Goal: Contribute content: Contribute content

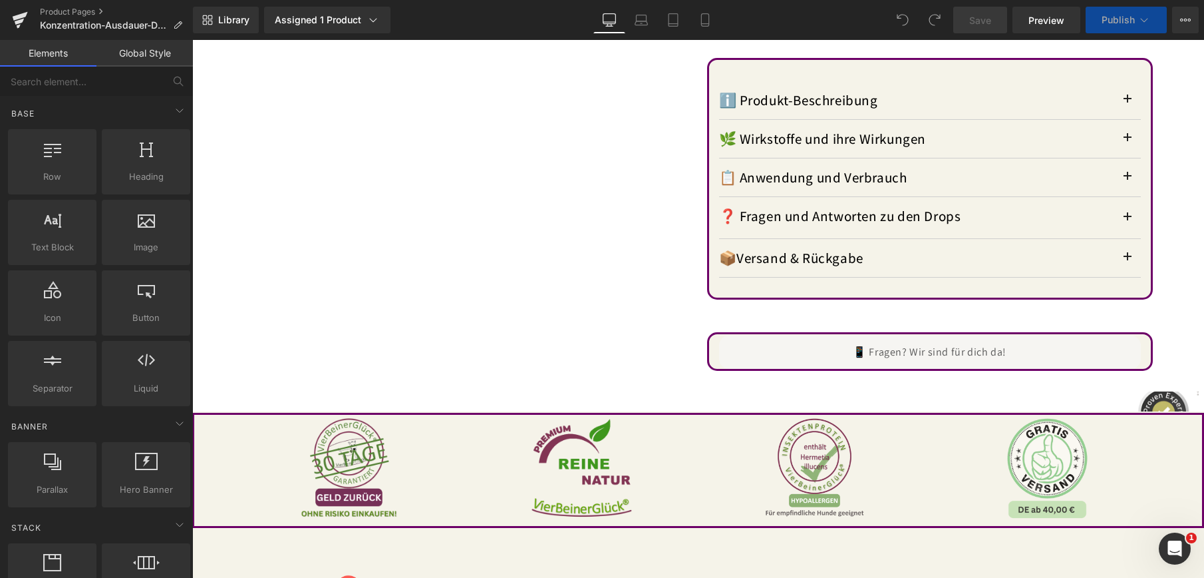
scroll to position [1397, 0]
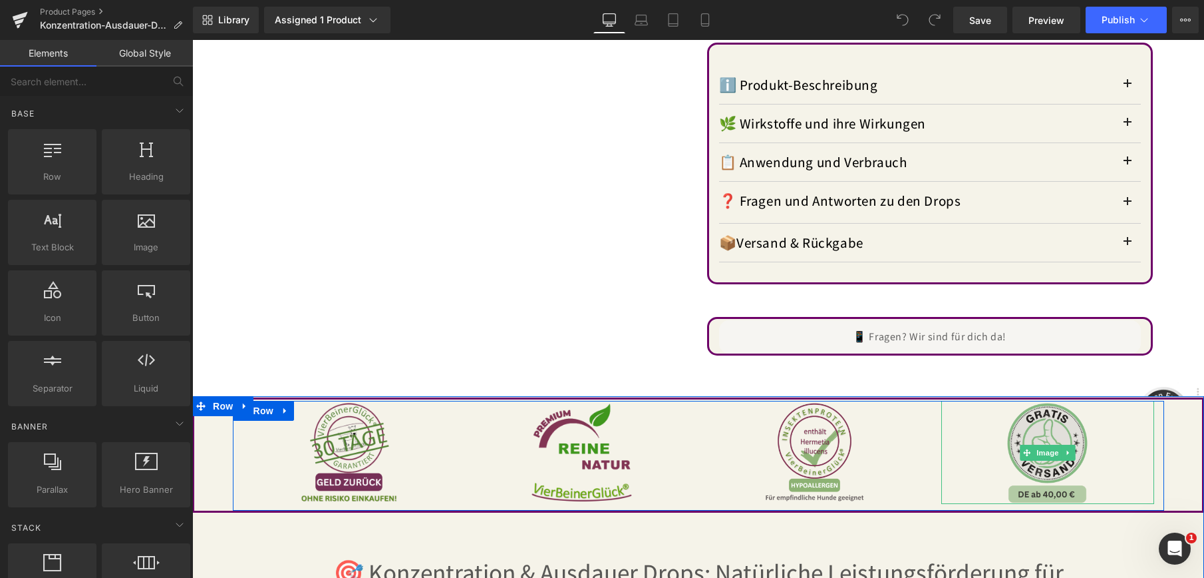
click at [1075, 429] on img at bounding box center [1047, 452] width 103 height 103
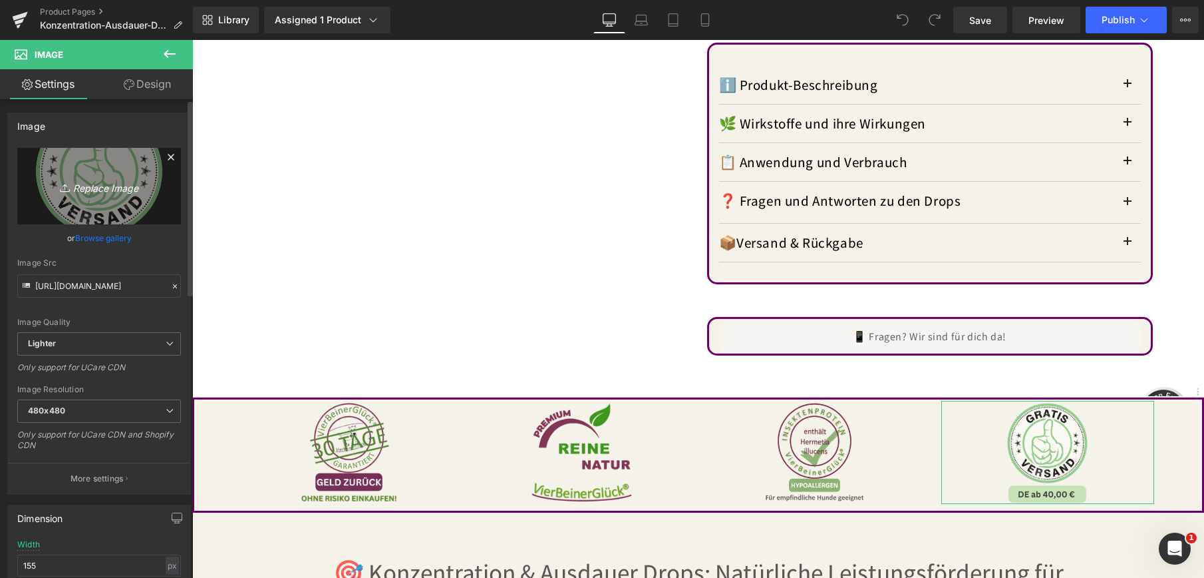
click at [98, 184] on icon "Replace Image" at bounding box center [99, 186] width 106 height 17
type input "C:\fakepath\Versand Gratis ab 2 PRODUKTEN -25-10-1 (35%).webp"
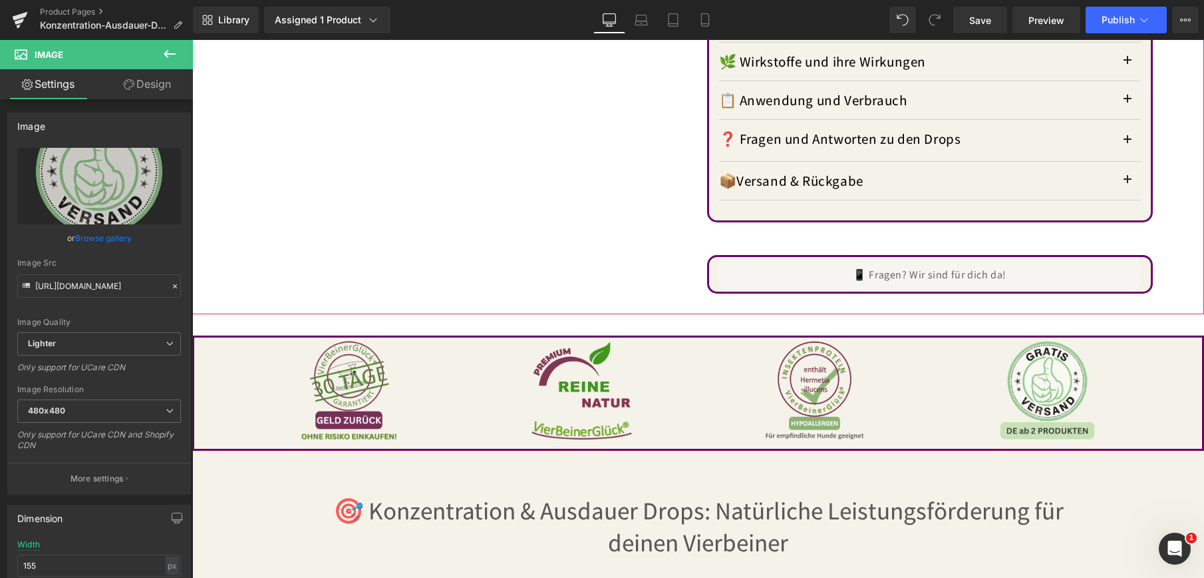
scroll to position [1464, 0]
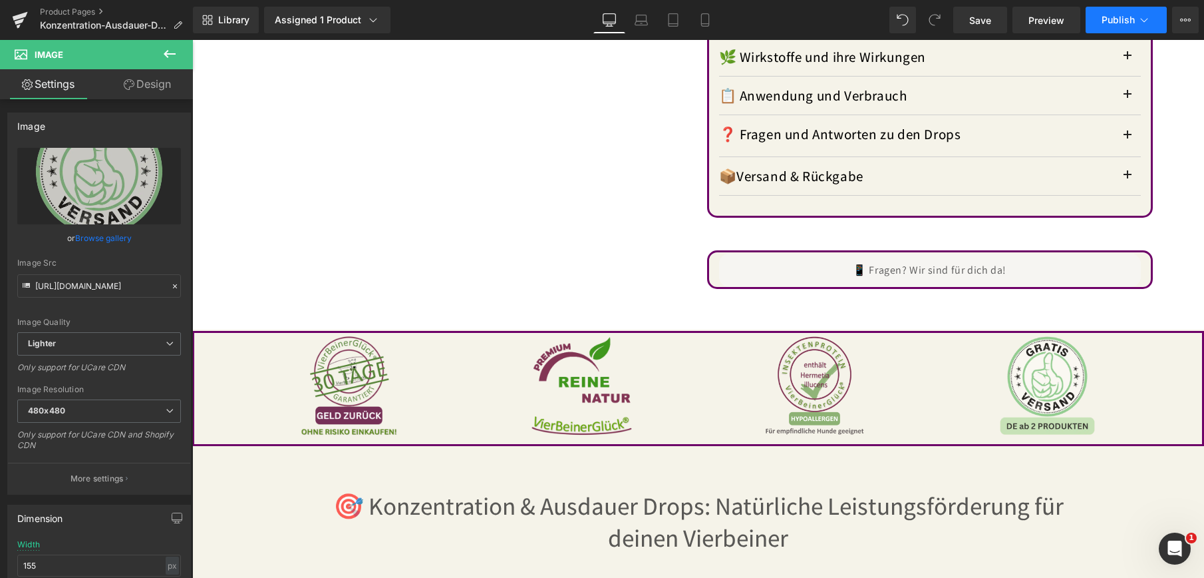
click at [1115, 20] on span "Publish" at bounding box center [1118, 20] width 33 height 11
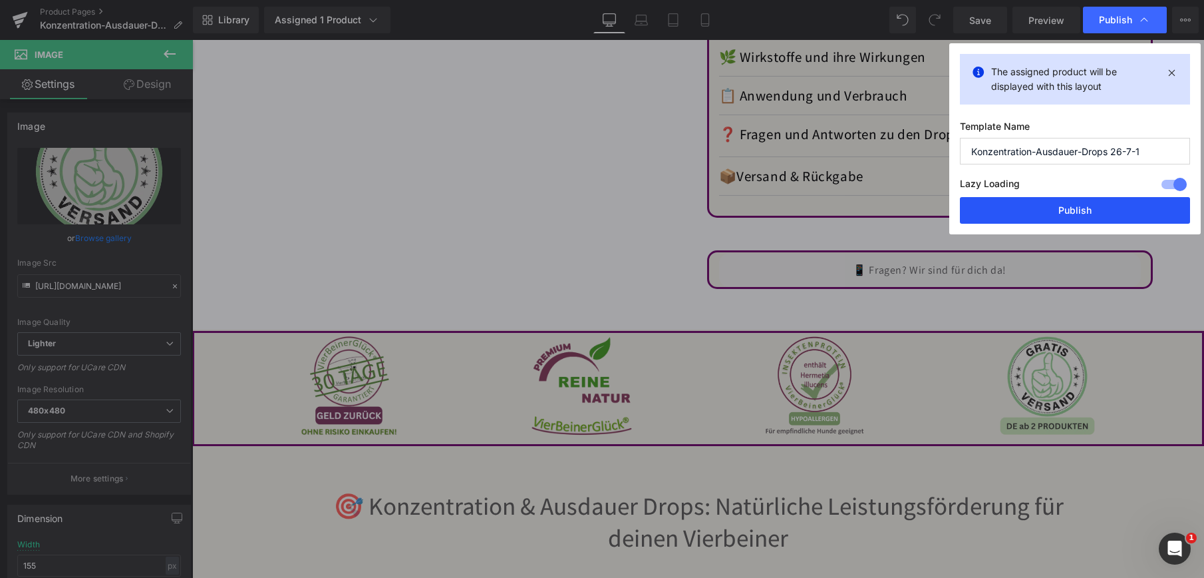
click at [1039, 208] on button "Publish" at bounding box center [1075, 210] width 230 height 27
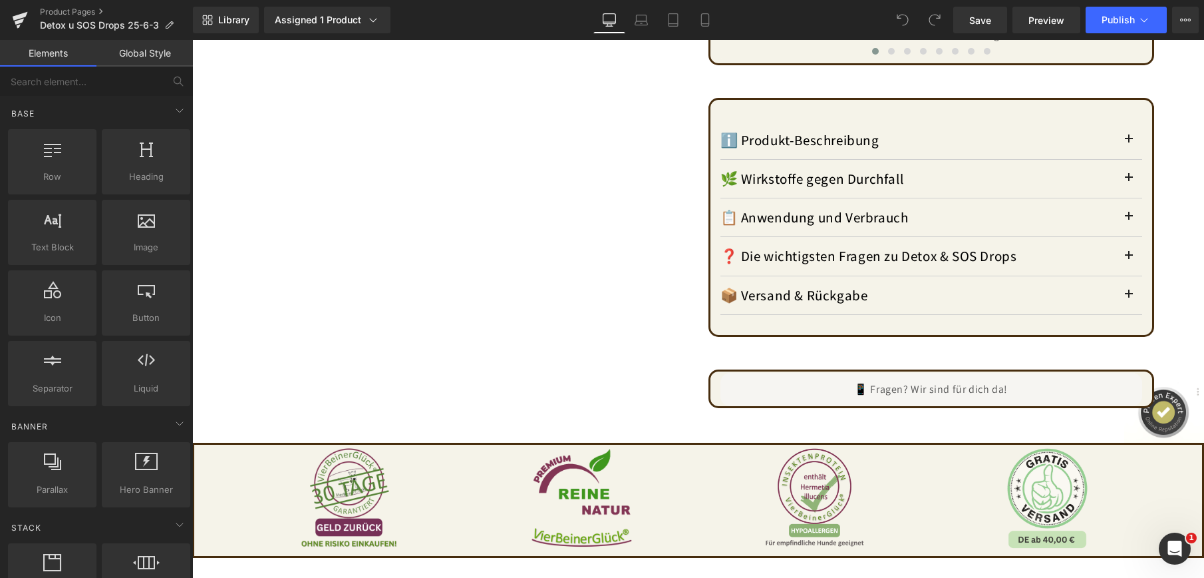
scroll to position [1397, 0]
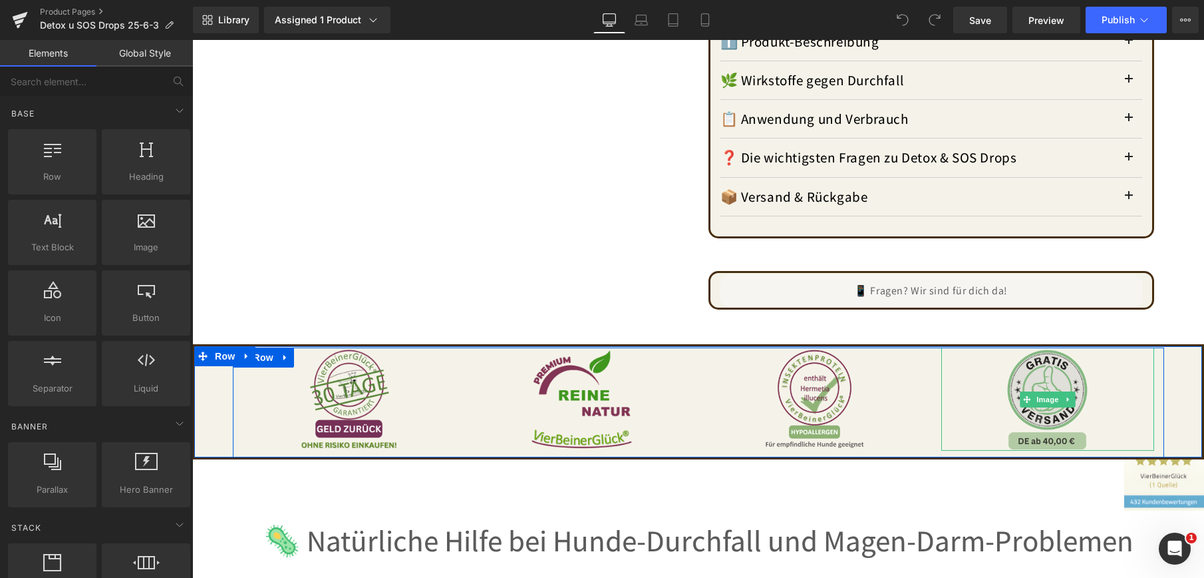
click at [1047, 372] on img at bounding box center [1047, 398] width 103 height 103
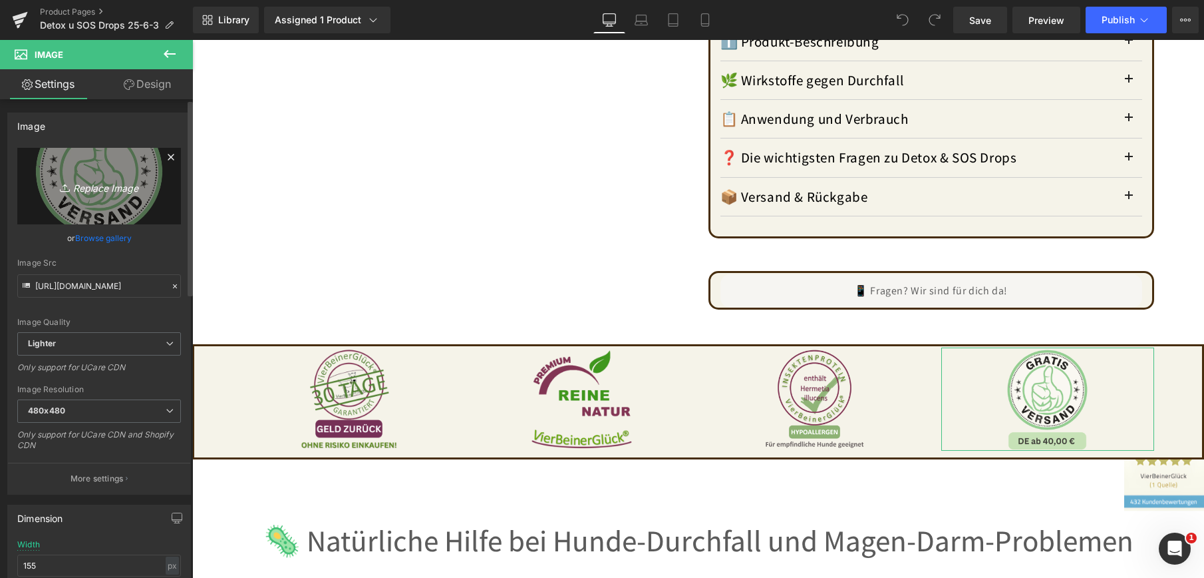
click at [79, 178] on icon "Replace Image" at bounding box center [99, 186] width 106 height 17
type input "C:\fakepath\Versand Gratis ab 2 PRODUKTEN -25-10-1 (35%).webp"
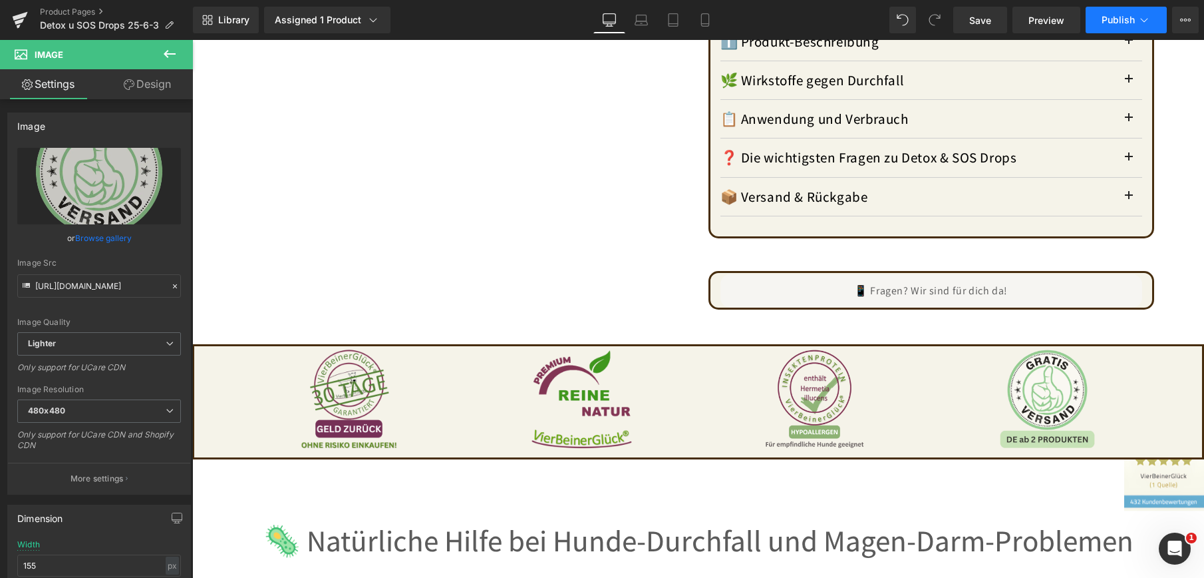
click at [1113, 19] on span "Publish" at bounding box center [1118, 20] width 33 height 11
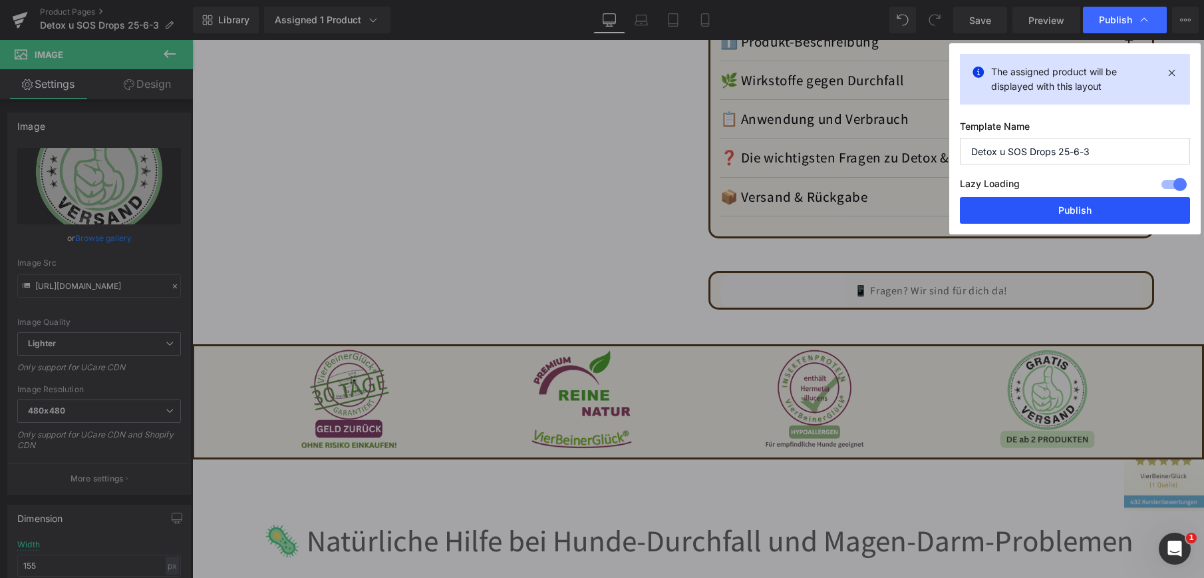
click at [1071, 209] on button "Publish" at bounding box center [1075, 210] width 230 height 27
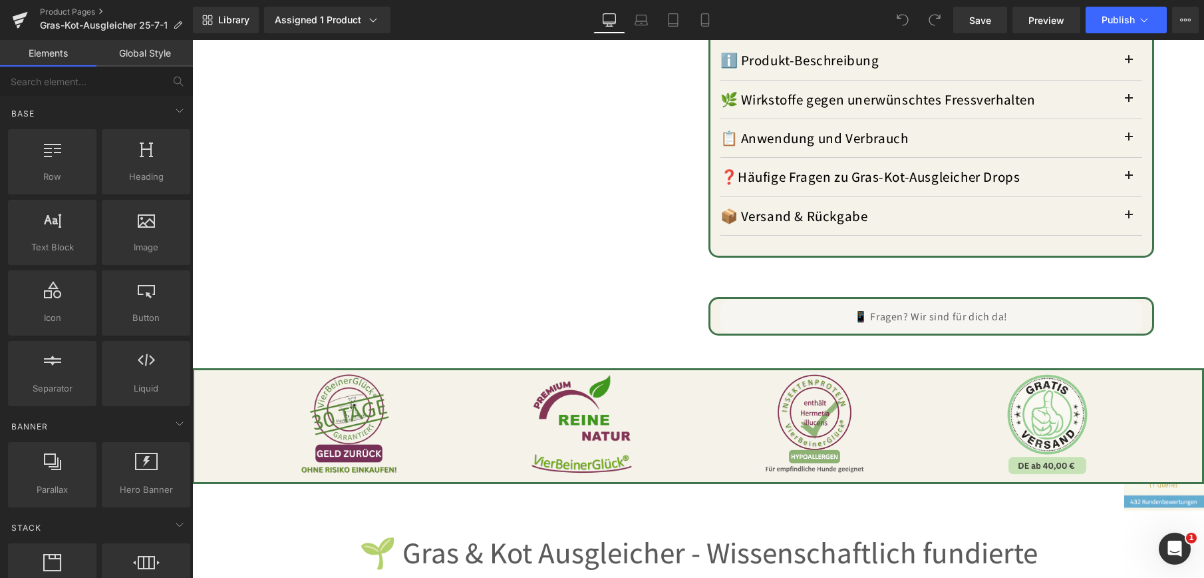
scroll to position [1464, 0]
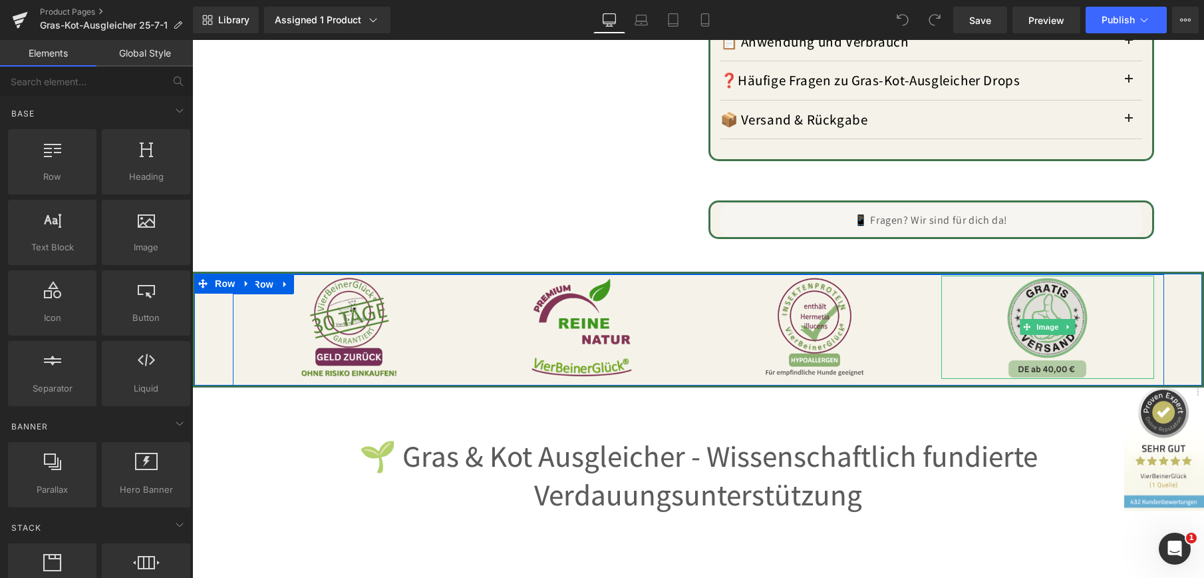
click at [1038, 300] on img at bounding box center [1047, 326] width 103 height 103
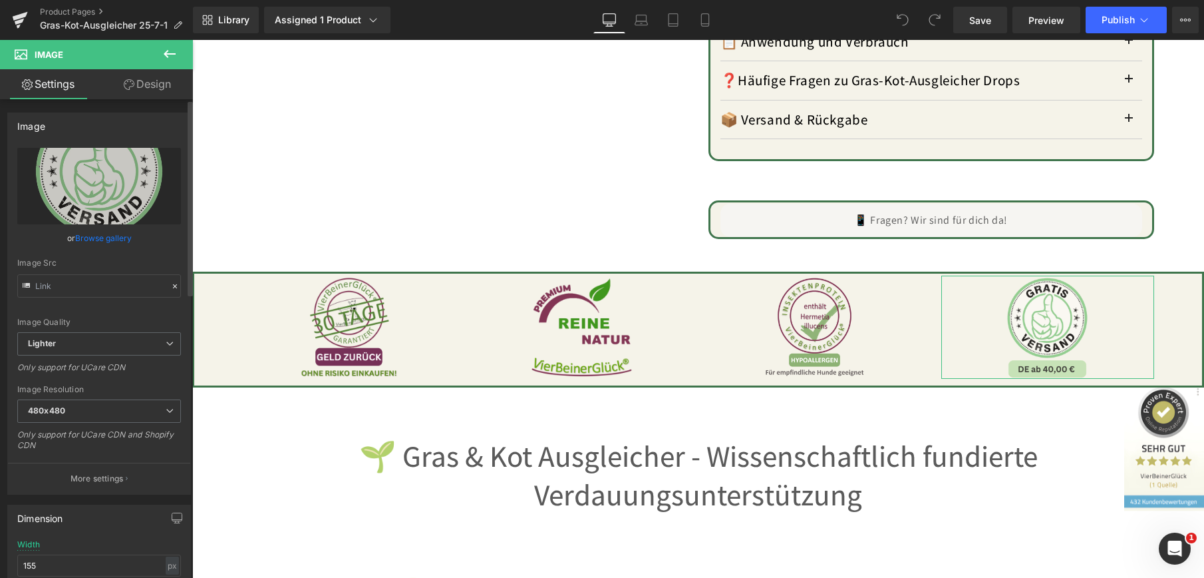
click at [120, 234] on link "Browse gallery" at bounding box center [103, 237] width 57 height 23
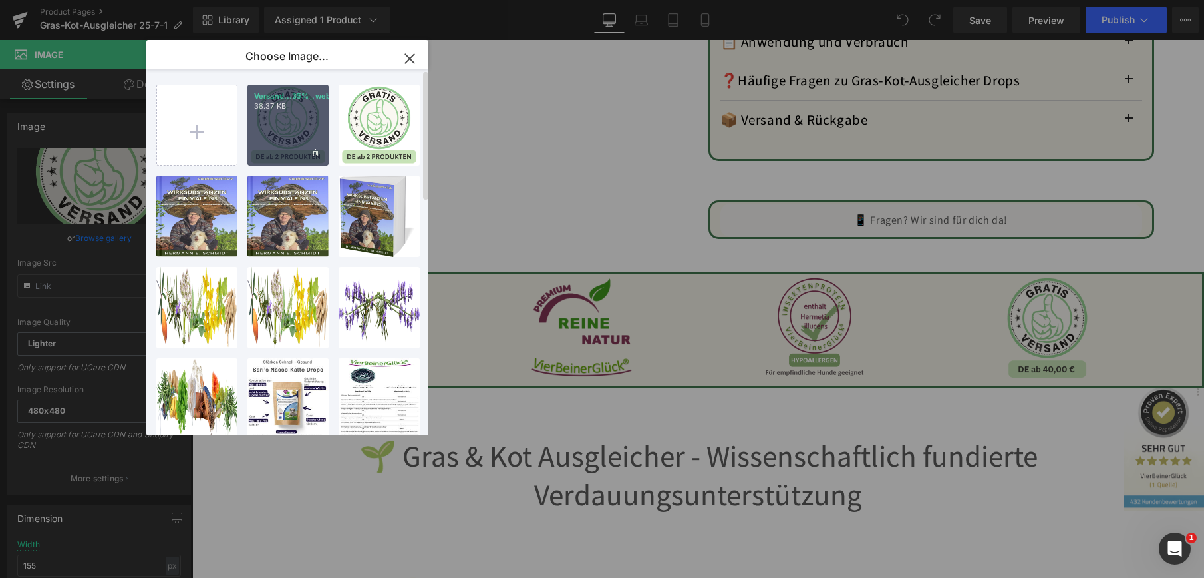
click at [303, 120] on div "Versand...35%_.webp 38.37 KB" at bounding box center [288, 125] width 81 height 81
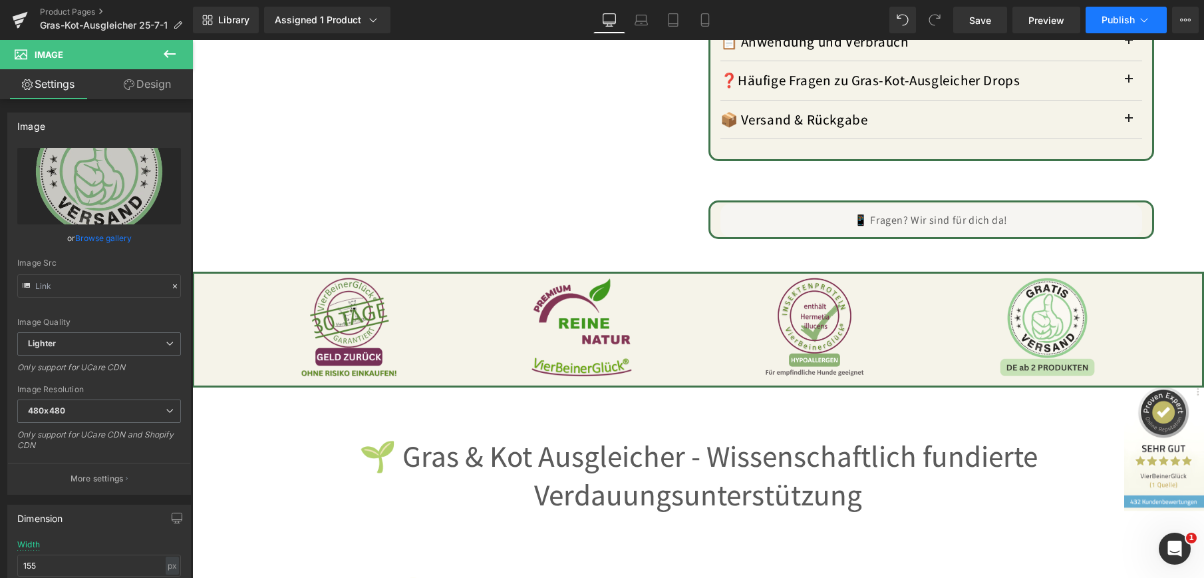
click at [1125, 19] on span "Publish" at bounding box center [1118, 20] width 33 height 11
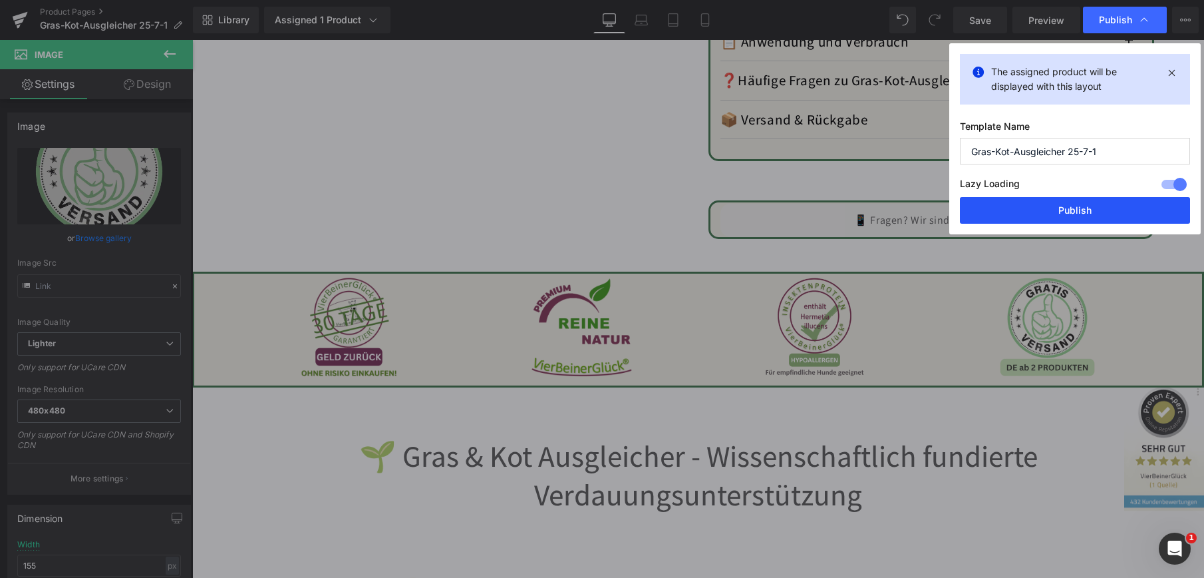
click at [1073, 207] on button "Publish" at bounding box center [1075, 210] width 230 height 27
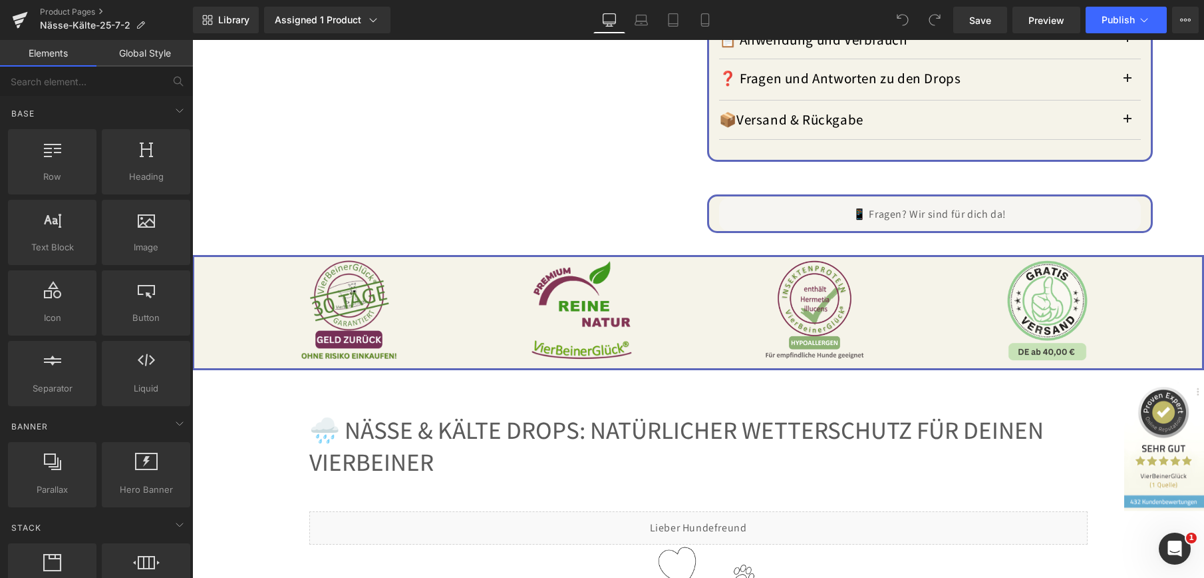
scroll to position [1464, 0]
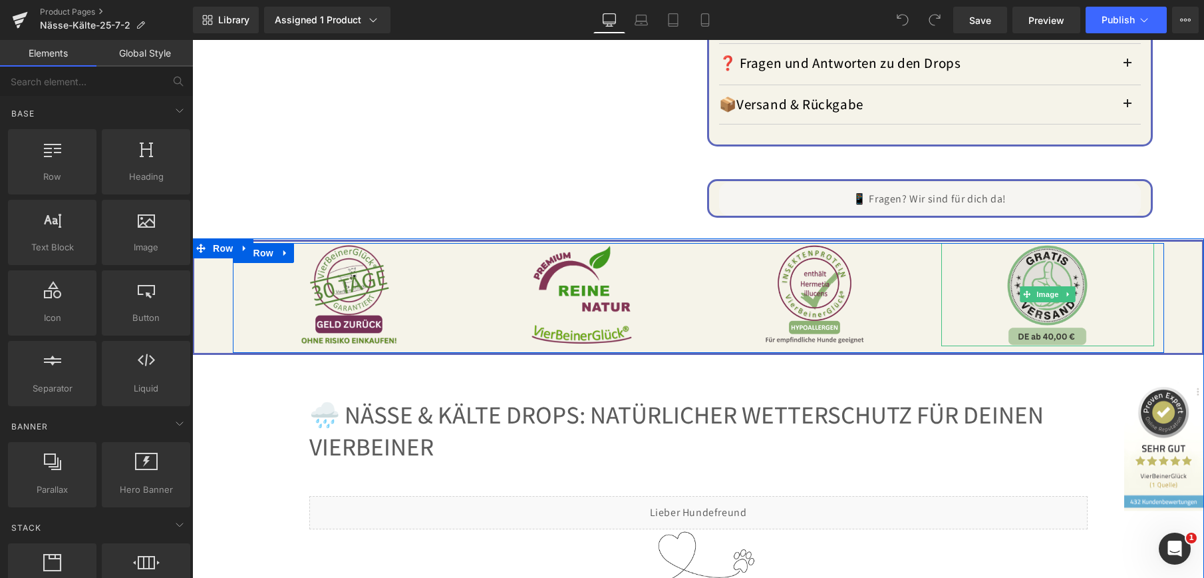
click at [1043, 269] on img at bounding box center [1047, 294] width 103 height 103
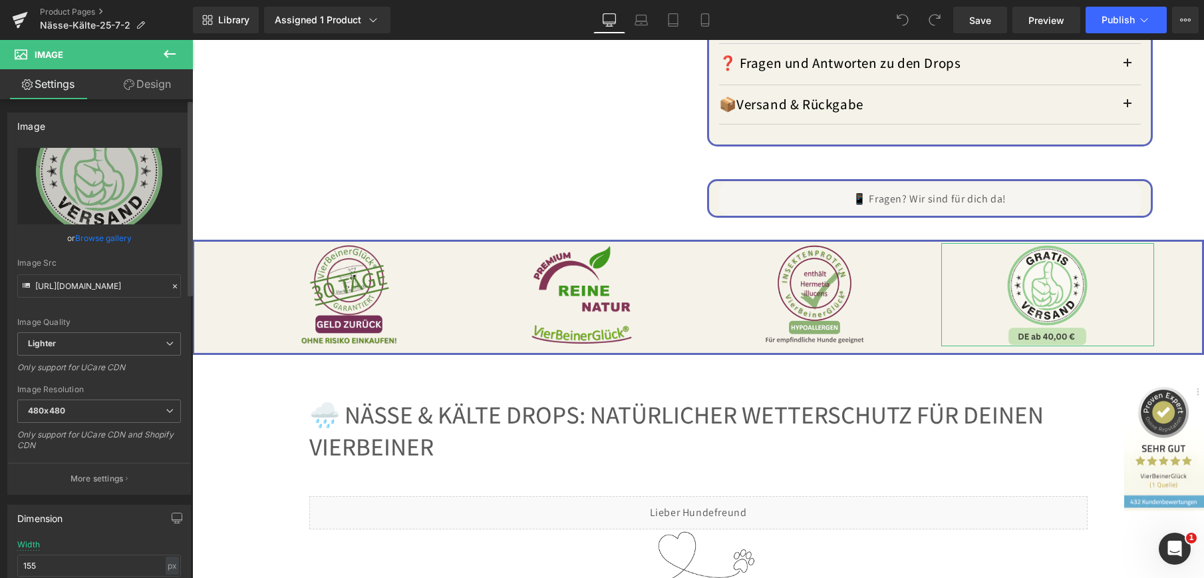
click at [118, 234] on link "Browse gallery" at bounding box center [103, 237] width 57 height 23
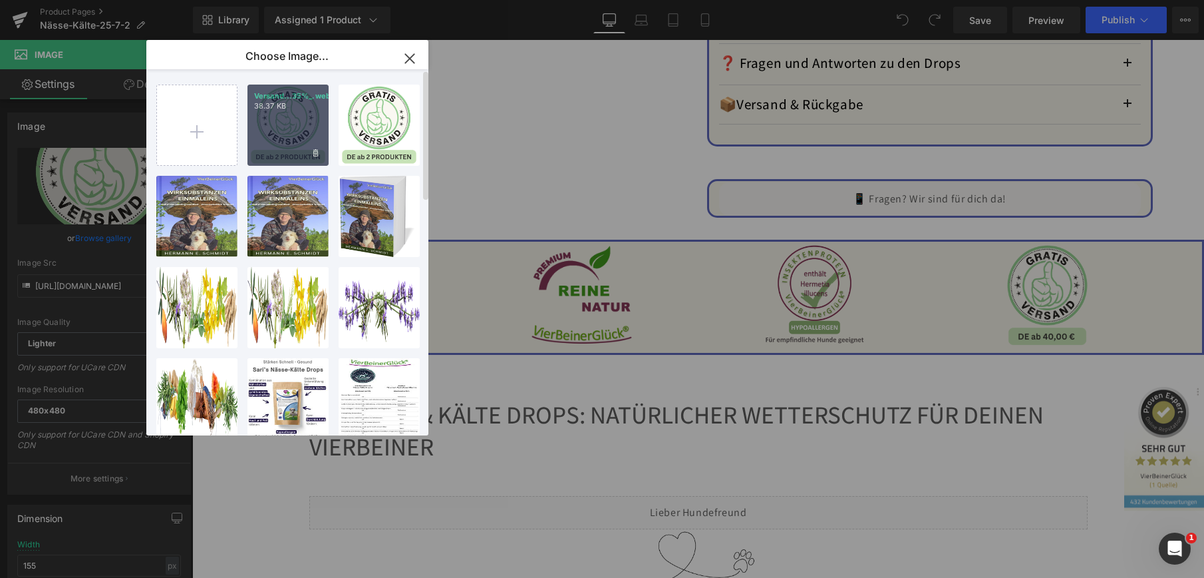
click at [282, 124] on div "Versand...35%_.webp 38.37 KB" at bounding box center [288, 125] width 81 height 81
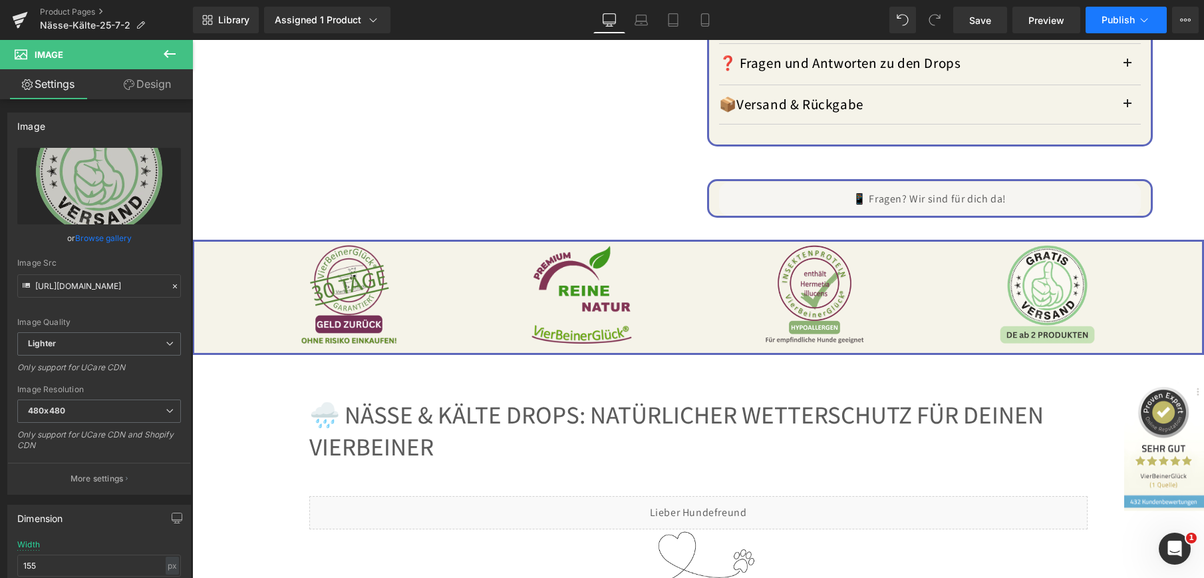
click at [1116, 23] on span "Publish" at bounding box center [1118, 20] width 33 height 11
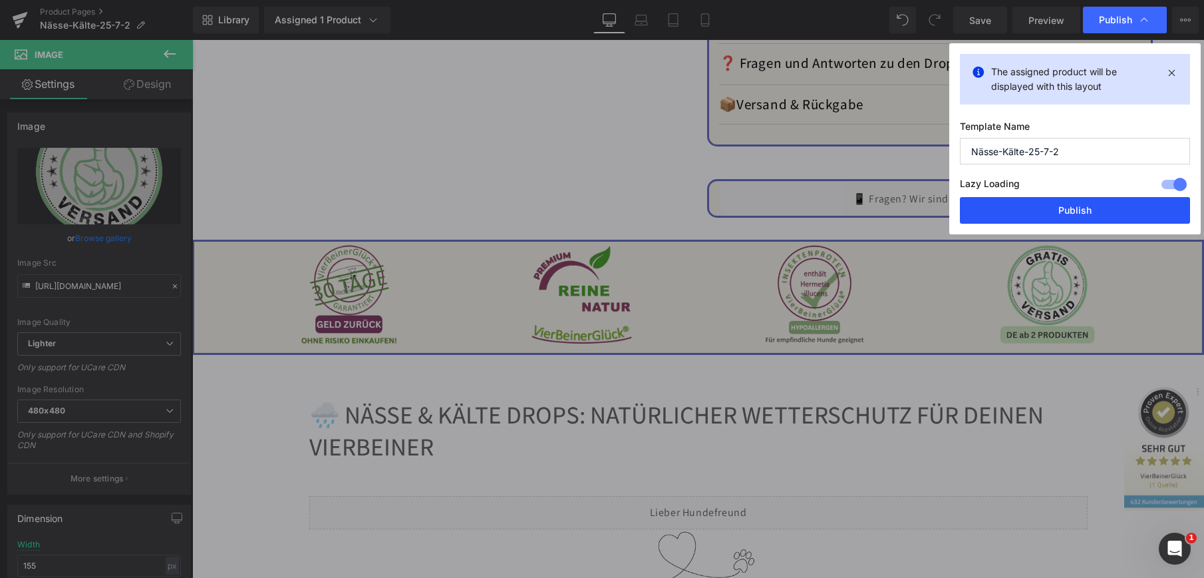
click at [1057, 210] on button "Publish" at bounding box center [1075, 210] width 230 height 27
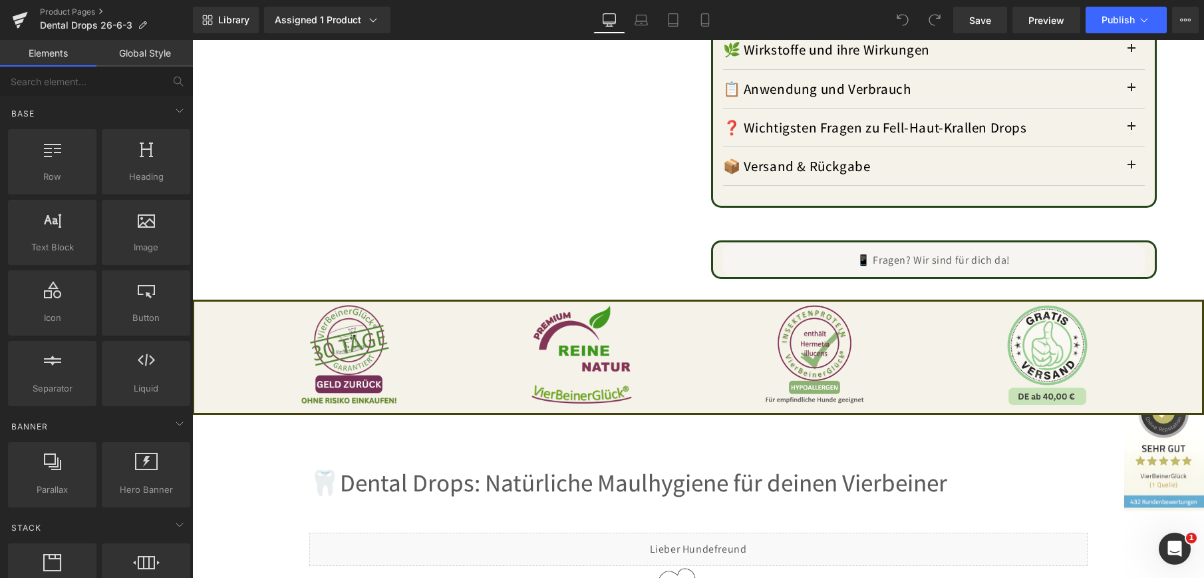
scroll to position [1397, 0]
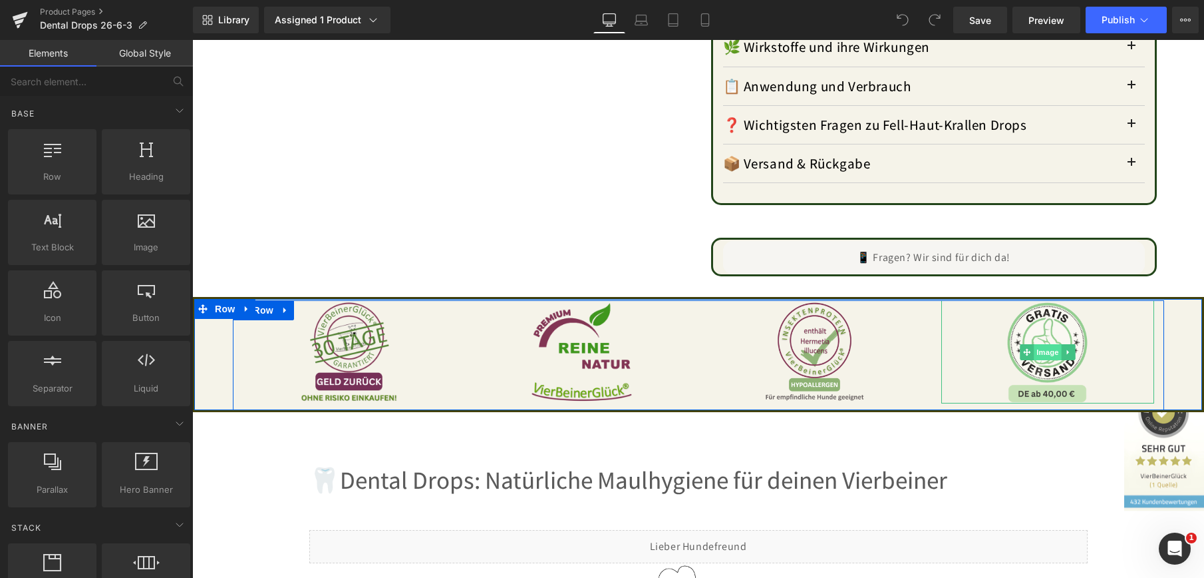
click at [1037, 344] on span "Image" at bounding box center [1048, 352] width 28 height 16
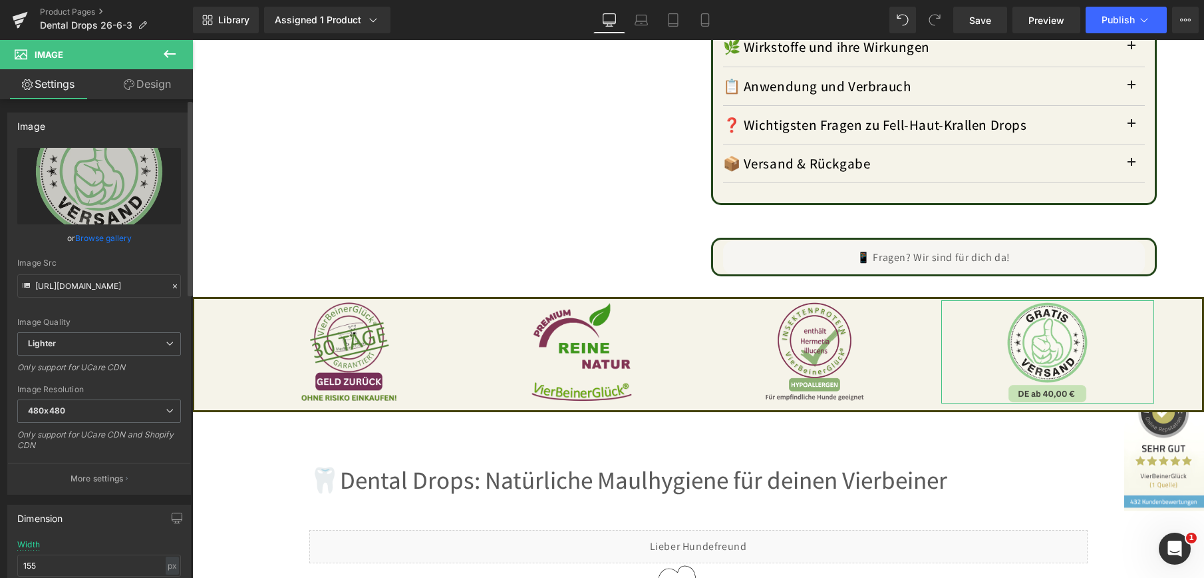
click at [100, 240] on link "Browse gallery" at bounding box center [103, 237] width 57 height 23
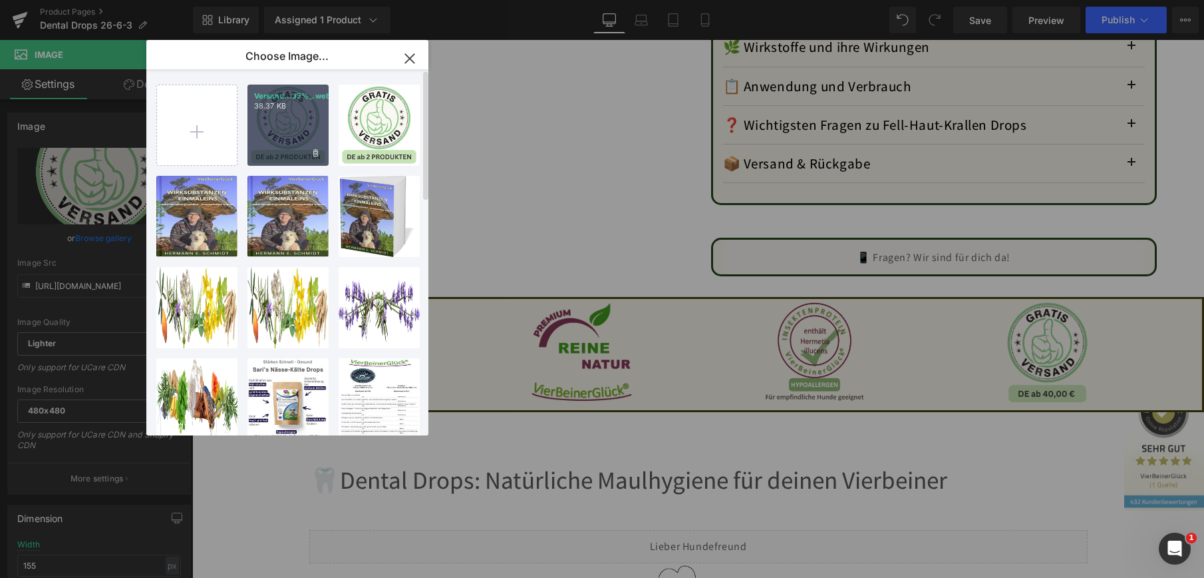
click at [286, 136] on div "Versand...35%_.webp 38.37 KB" at bounding box center [288, 125] width 81 height 81
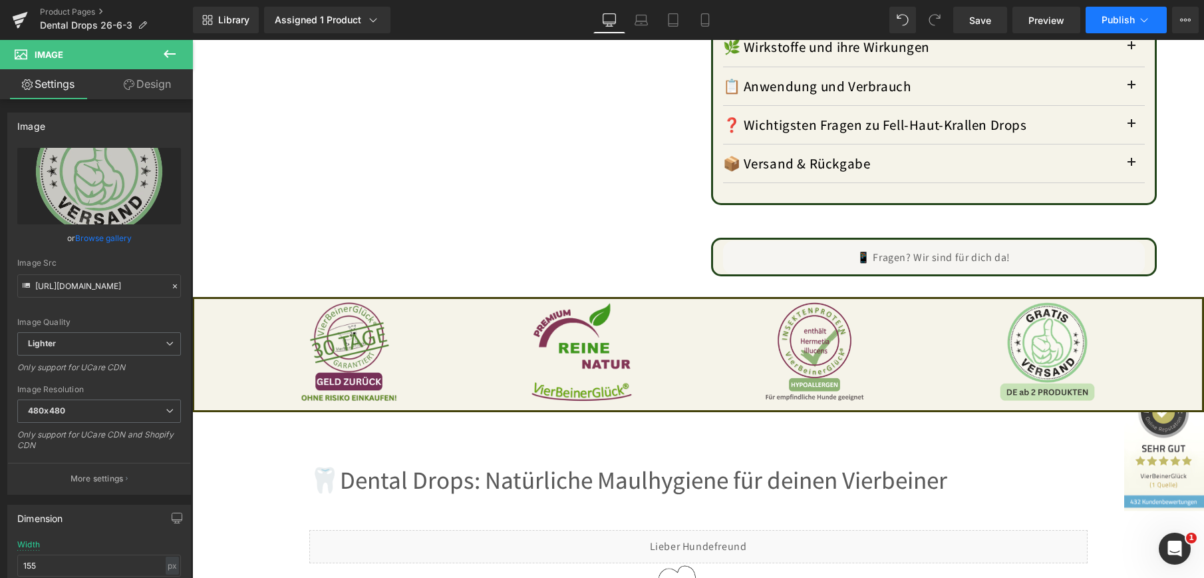
click at [1111, 21] on span "Publish" at bounding box center [1118, 20] width 33 height 11
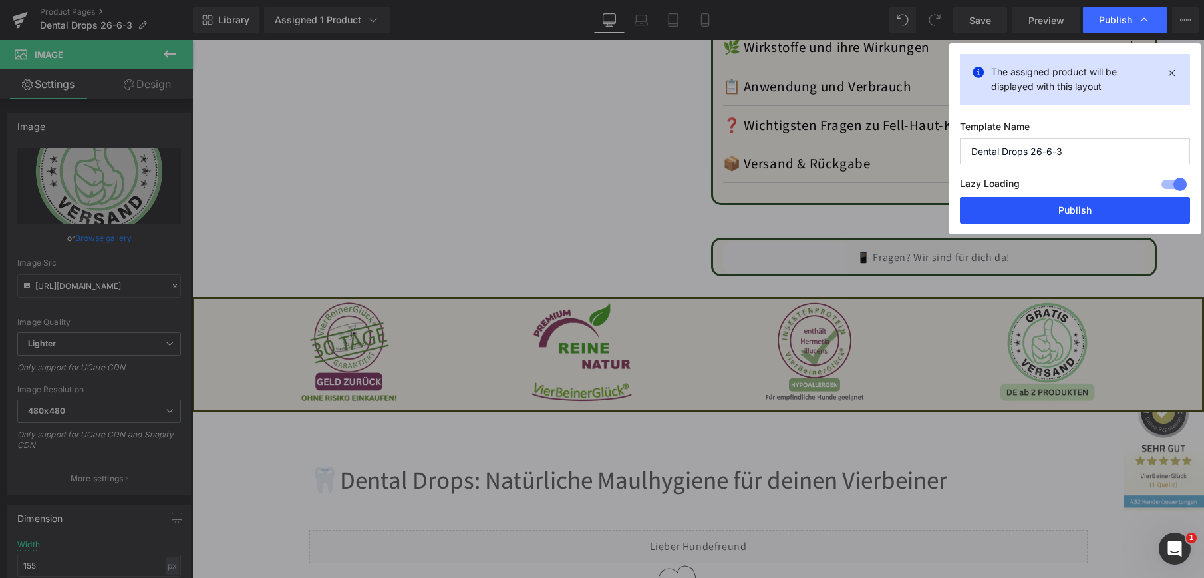
click at [1049, 212] on button "Publish" at bounding box center [1075, 210] width 230 height 27
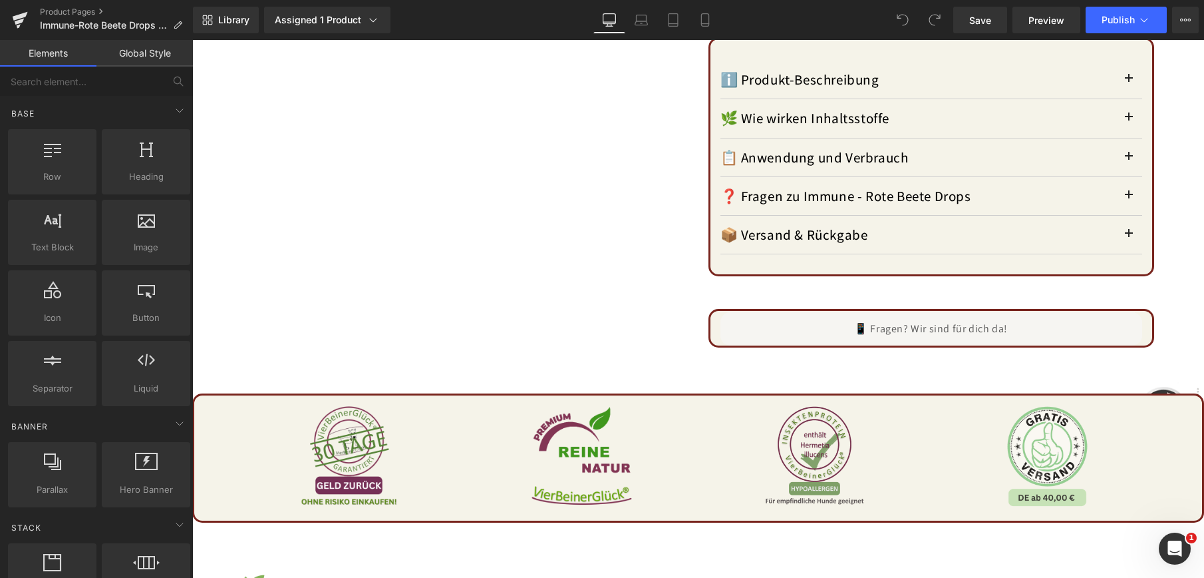
scroll to position [1331, 0]
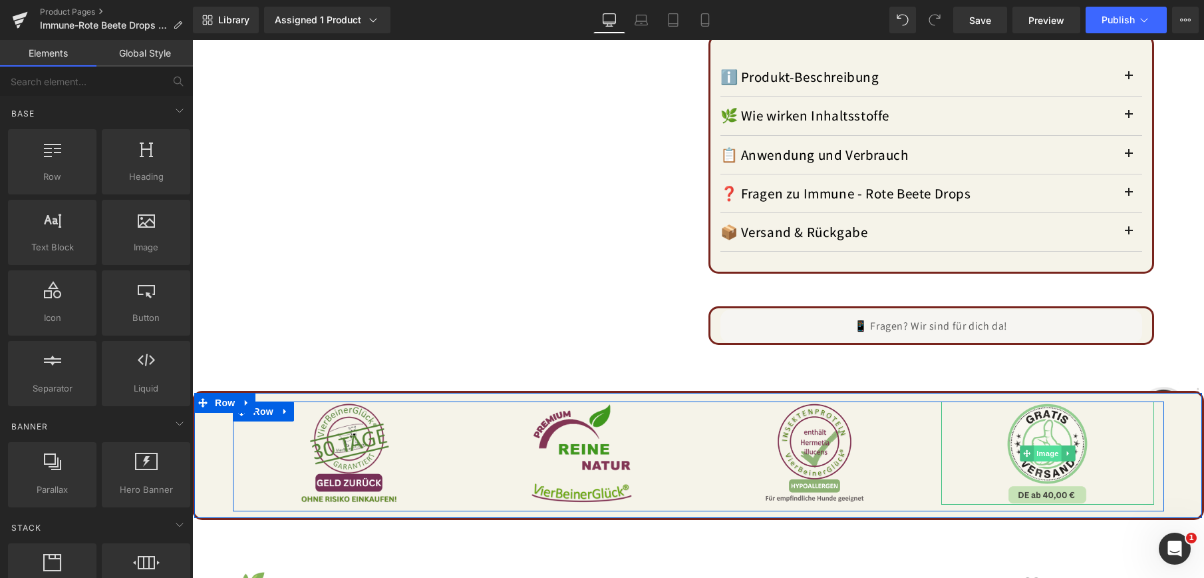
click at [1038, 445] on span "Image" at bounding box center [1048, 453] width 28 height 16
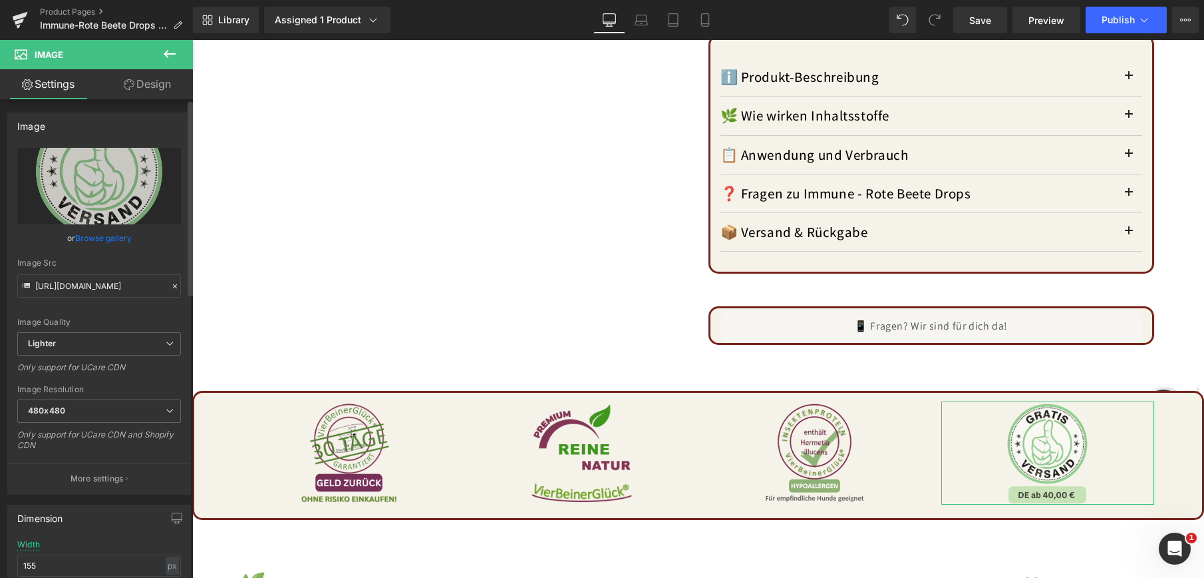
click at [91, 235] on link "Browse gallery" at bounding box center [103, 237] width 57 height 23
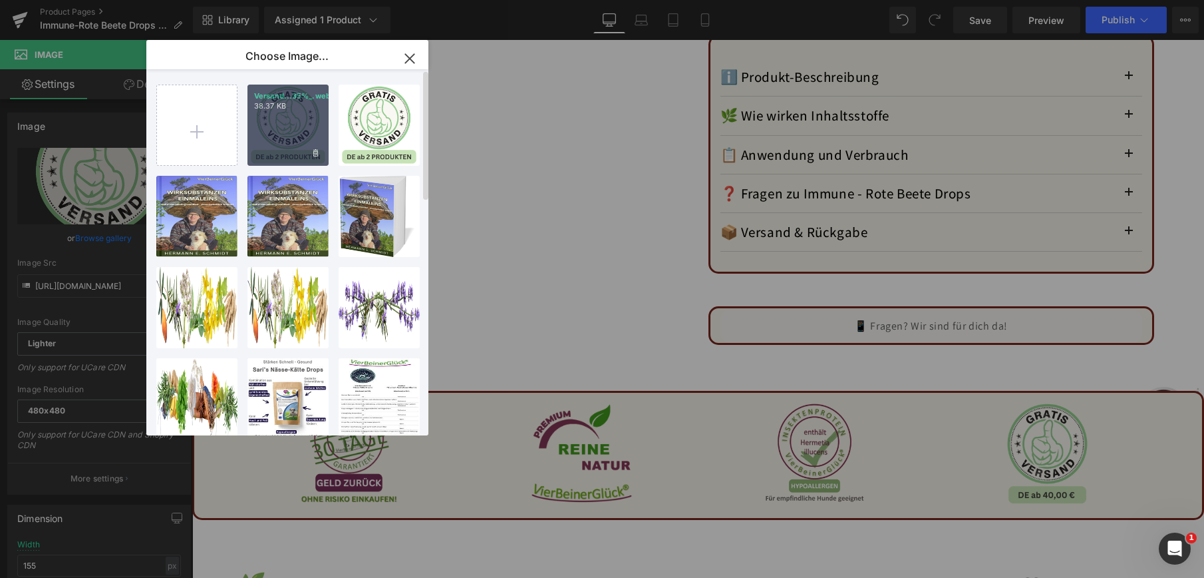
click at [291, 131] on div "Versand...35%_.webp 38.37 KB" at bounding box center [288, 125] width 81 height 81
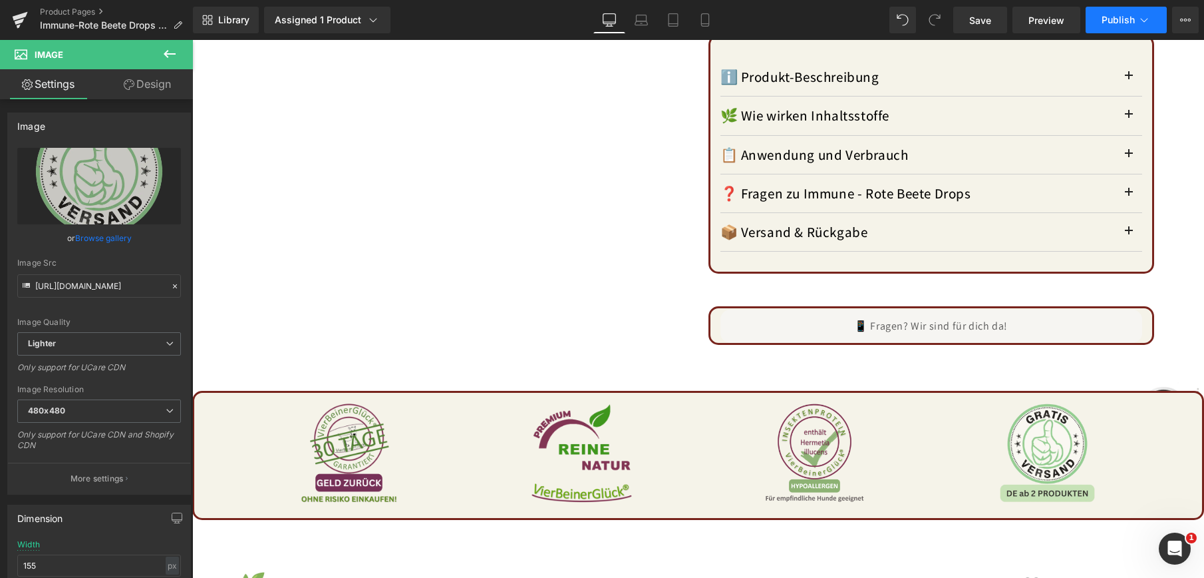
click at [1115, 12] on button "Publish" at bounding box center [1126, 20] width 81 height 27
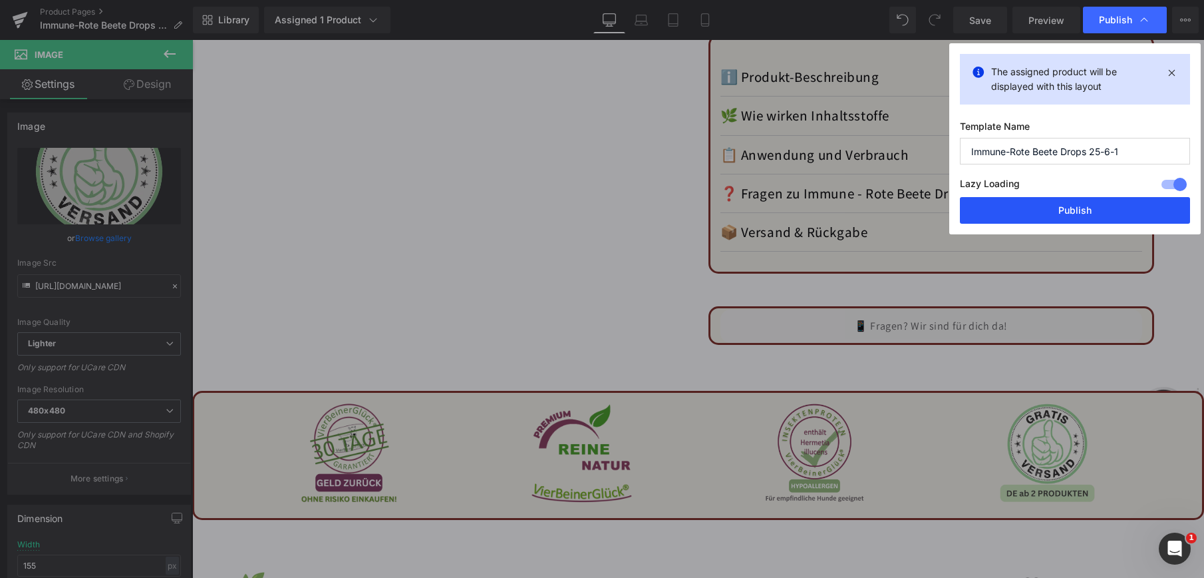
click at [1065, 207] on button "Publish" at bounding box center [1075, 210] width 230 height 27
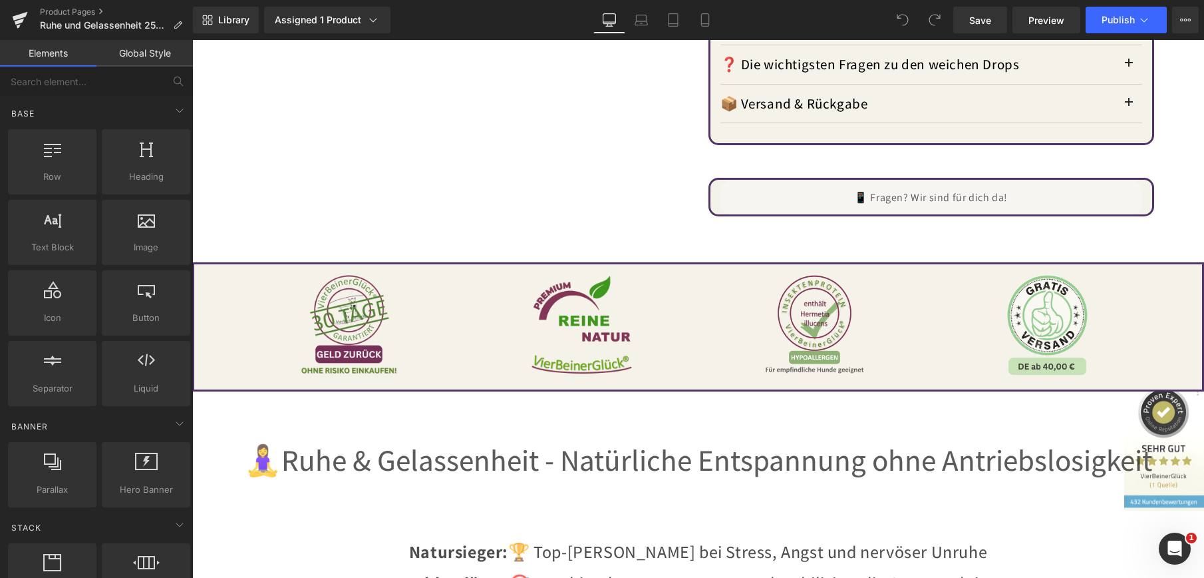
scroll to position [1531, 0]
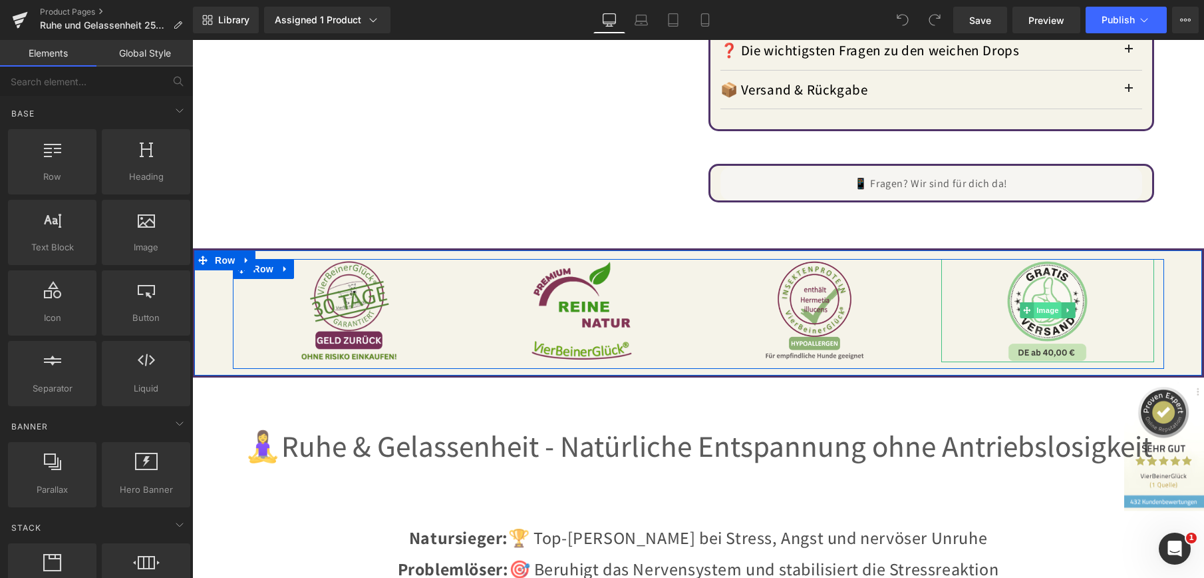
click at [1041, 307] on span "Image" at bounding box center [1048, 310] width 28 height 16
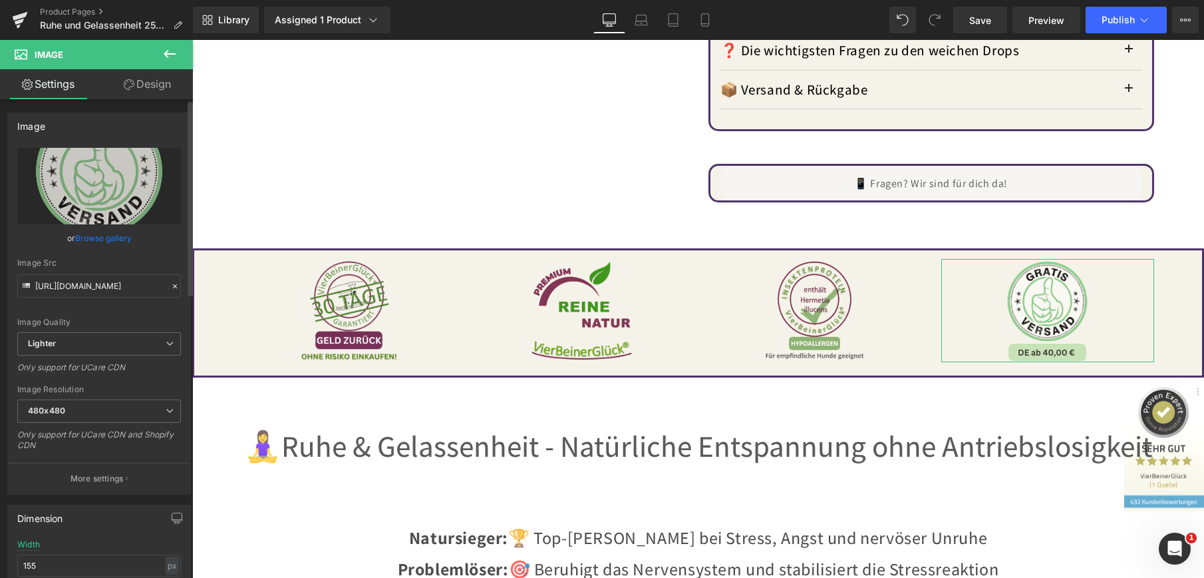
click at [90, 232] on link "Browse gallery" at bounding box center [103, 237] width 57 height 23
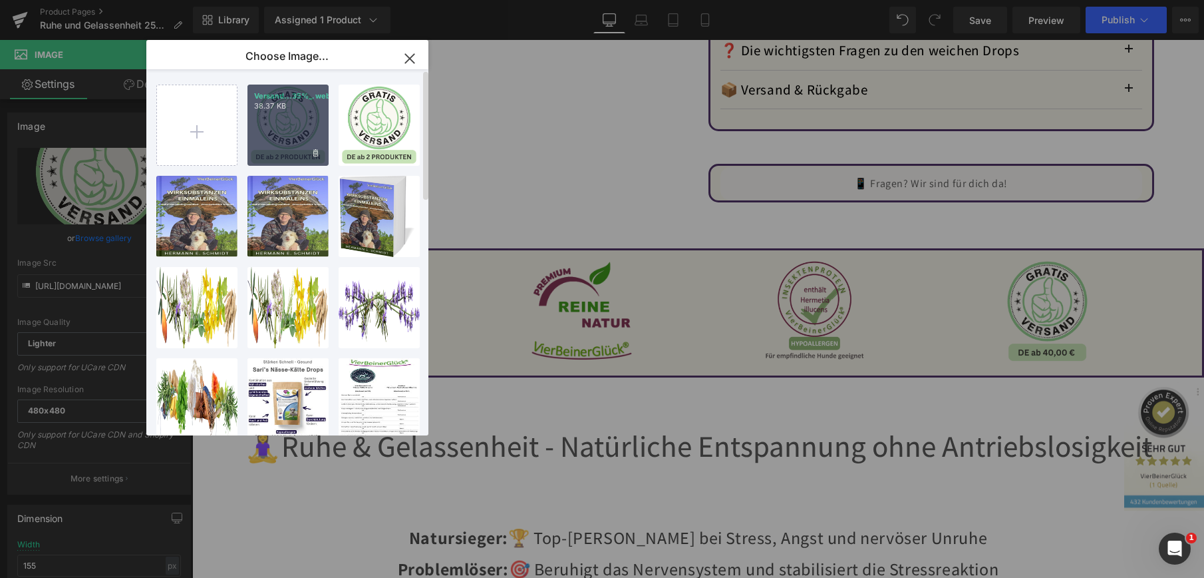
click at [299, 119] on div "Versand...35%_.webp 38.37 KB" at bounding box center [288, 125] width 81 height 81
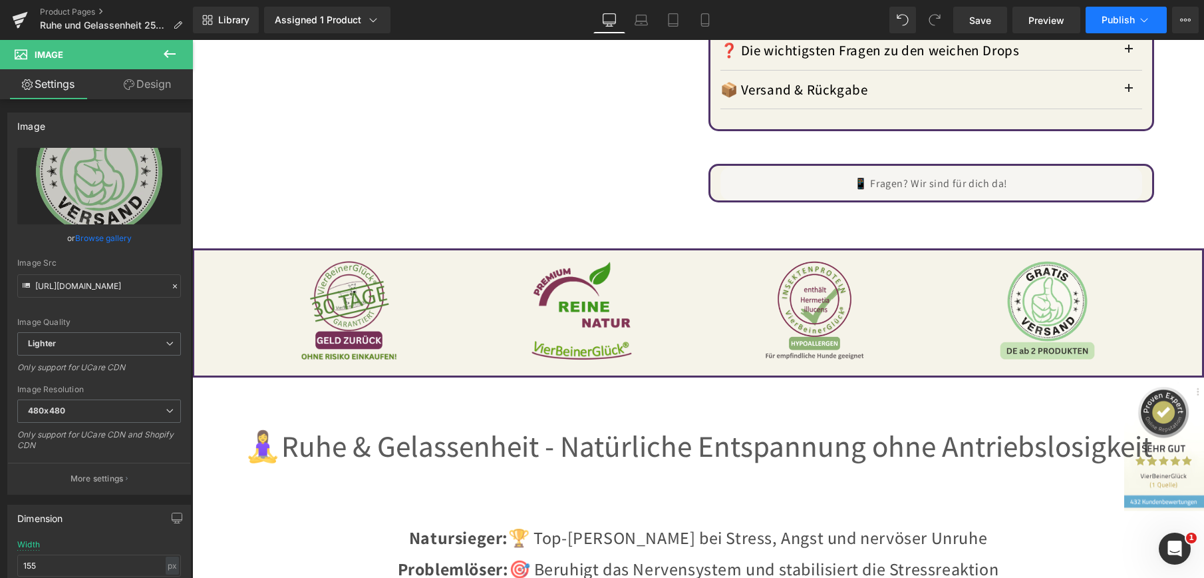
click at [1101, 15] on button "Publish" at bounding box center [1126, 20] width 81 height 27
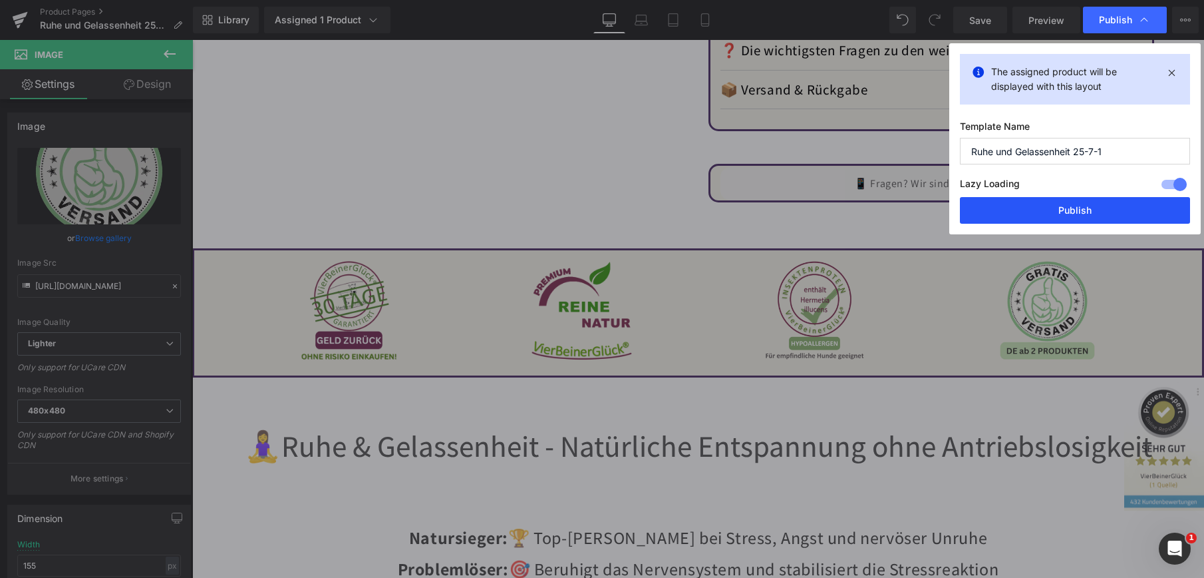
click at [1086, 206] on button "Publish" at bounding box center [1075, 210] width 230 height 27
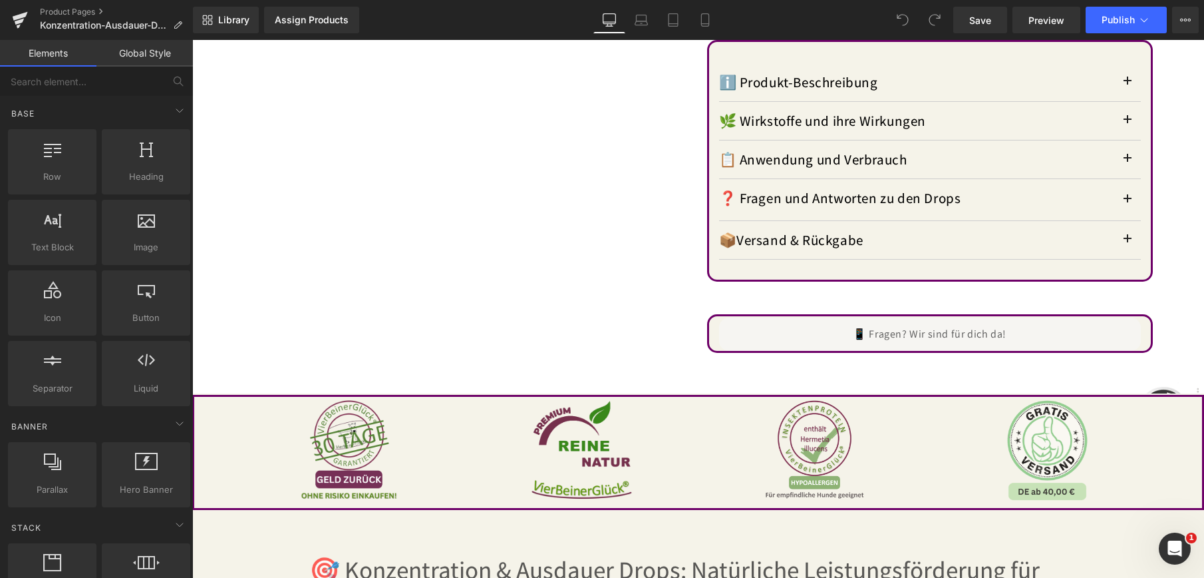
scroll to position [1331, 0]
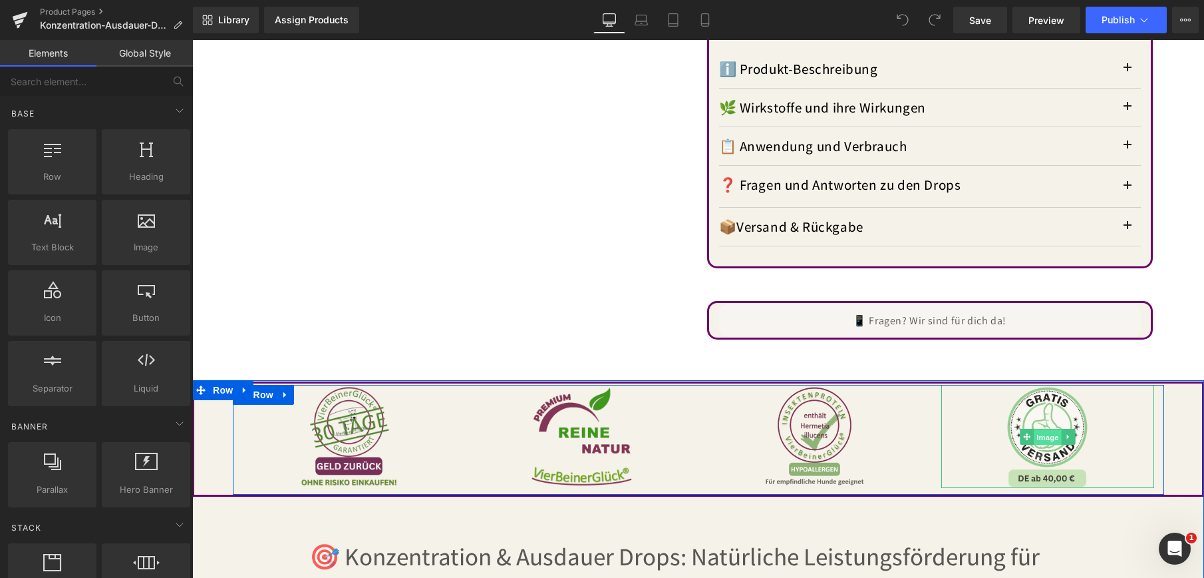
click at [1051, 432] on span "Image" at bounding box center [1048, 437] width 28 height 16
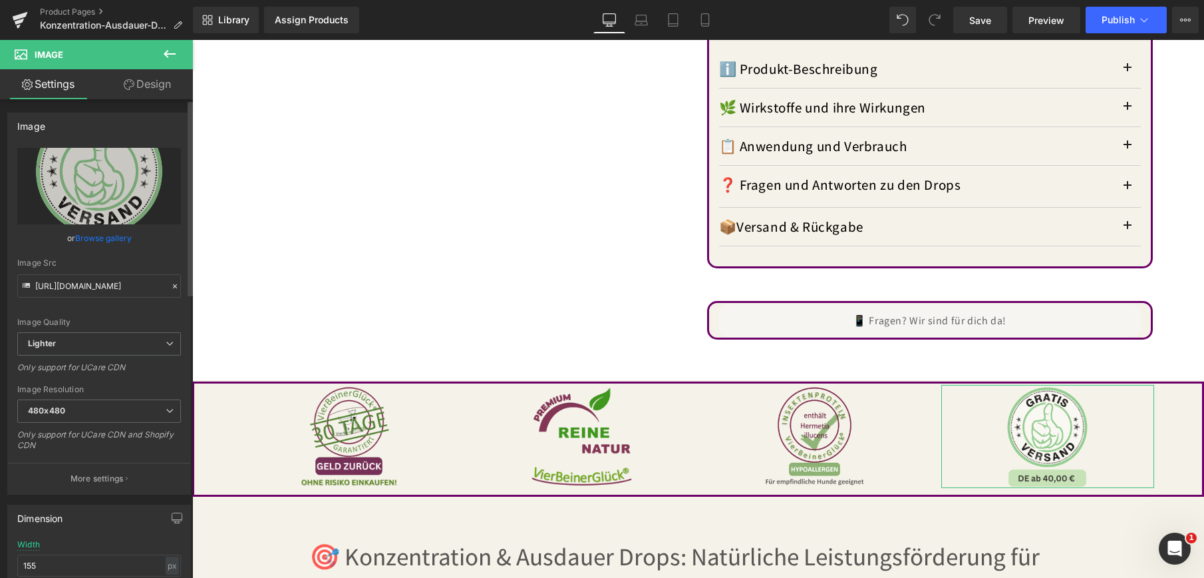
click at [100, 236] on link "Browse gallery" at bounding box center [103, 237] width 57 height 23
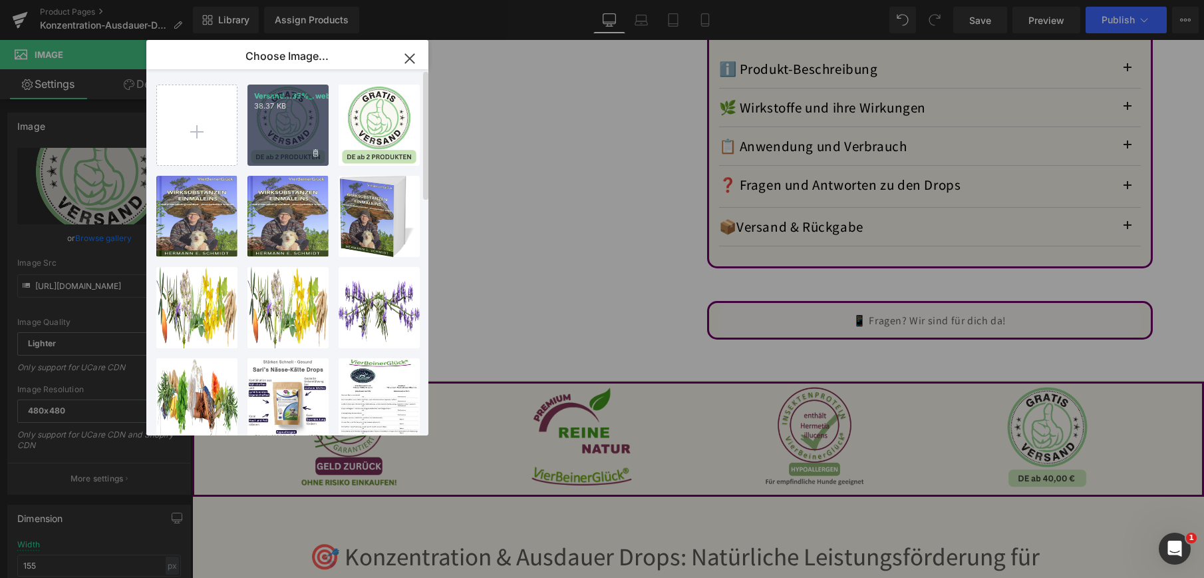
click at [283, 122] on div "Versand...35%_.webp 38.37 KB" at bounding box center [288, 125] width 81 height 81
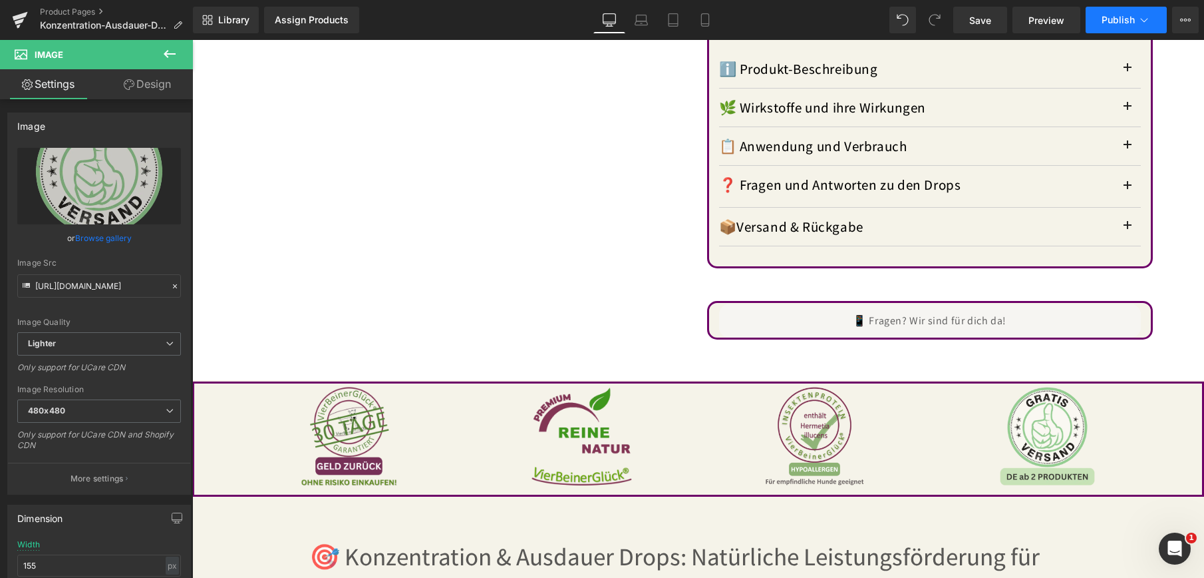
click at [1111, 20] on span "Publish" at bounding box center [1118, 20] width 33 height 11
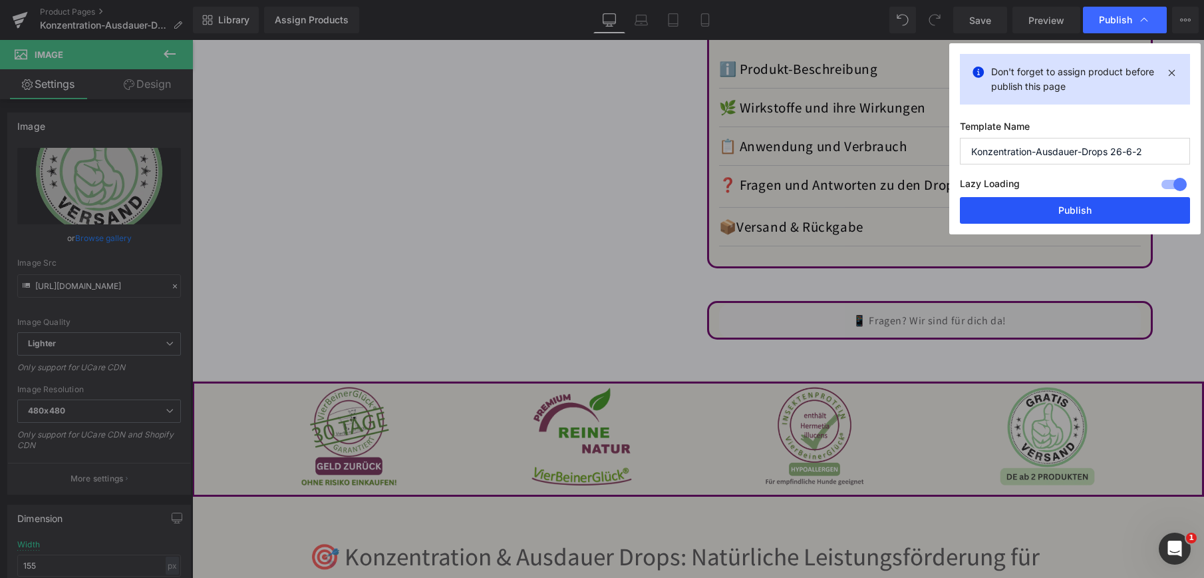
click at [1047, 214] on button "Publish" at bounding box center [1075, 210] width 230 height 27
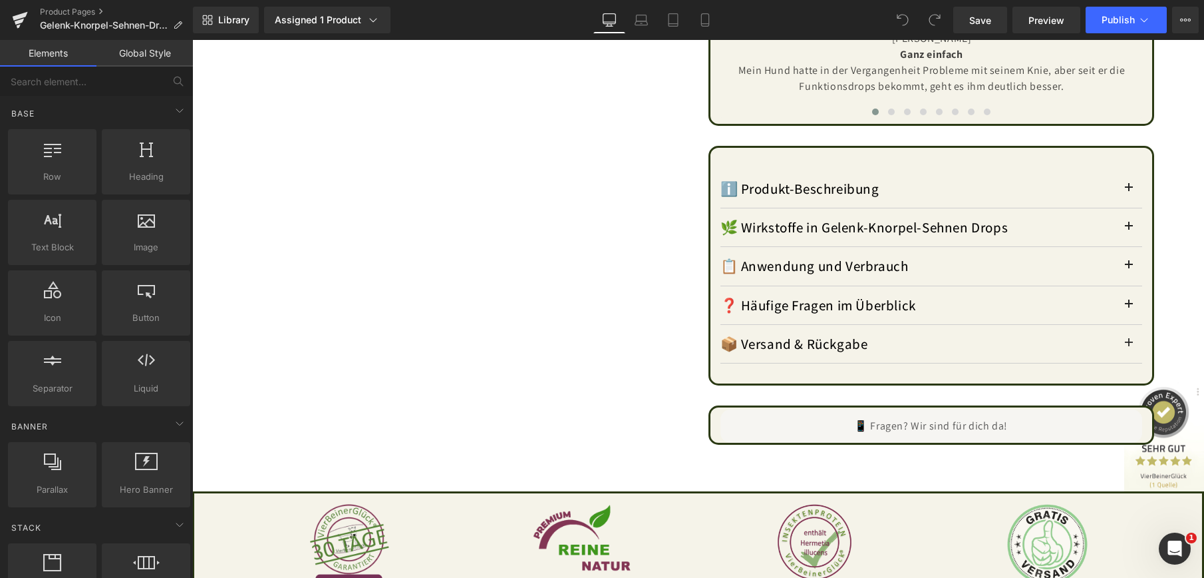
scroll to position [1397, 0]
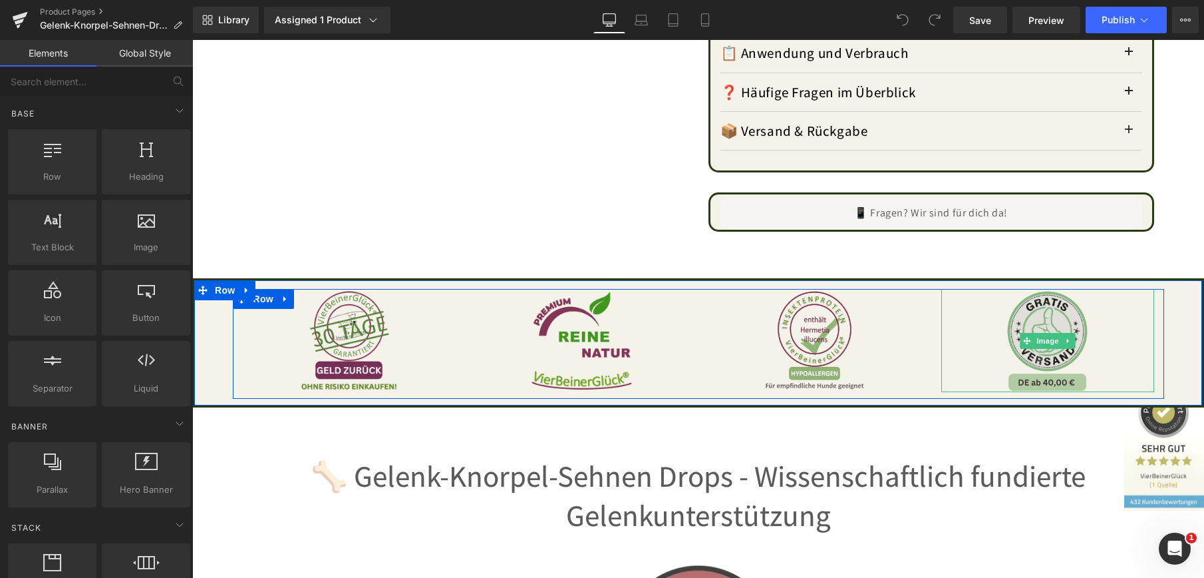
click at [1034, 310] on img at bounding box center [1047, 340] width 103 height 103
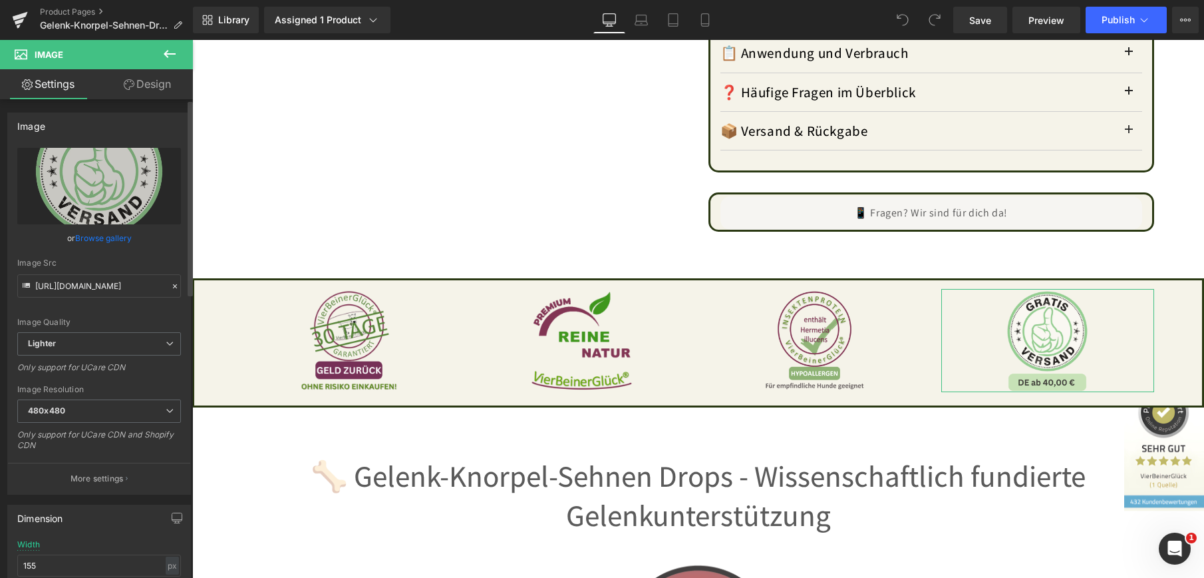
click at [105, 234] on link "Browse gallery" at bounding box center [103, 237] width 57 height 23
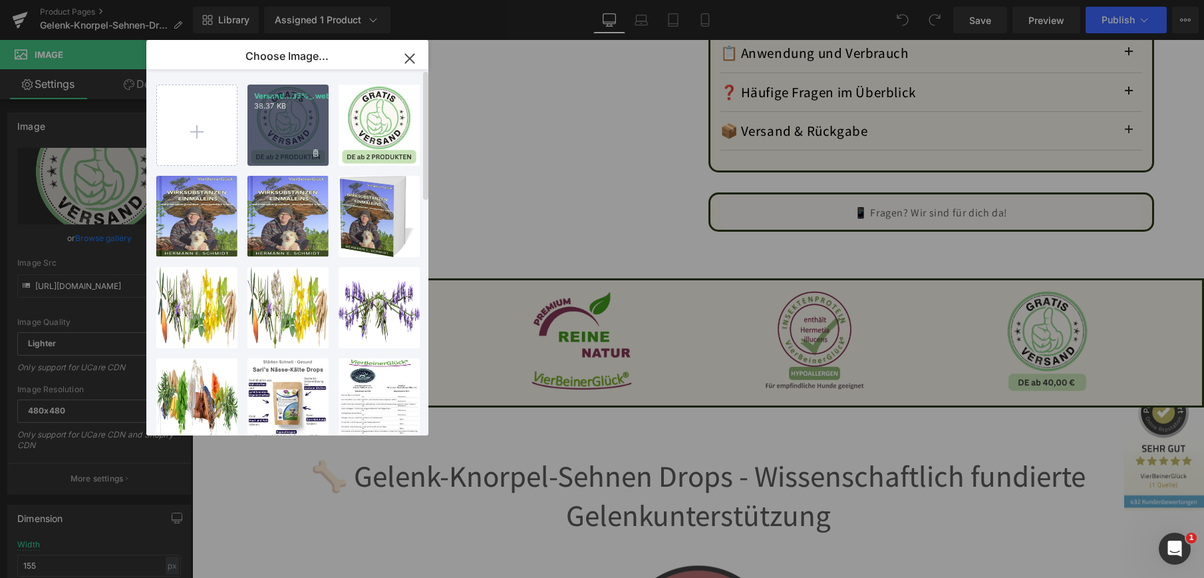
click at [273, 136] on div "Versand...35%_.webp 38.37 KB" at bounding box center [288, 125] width 81 height 81
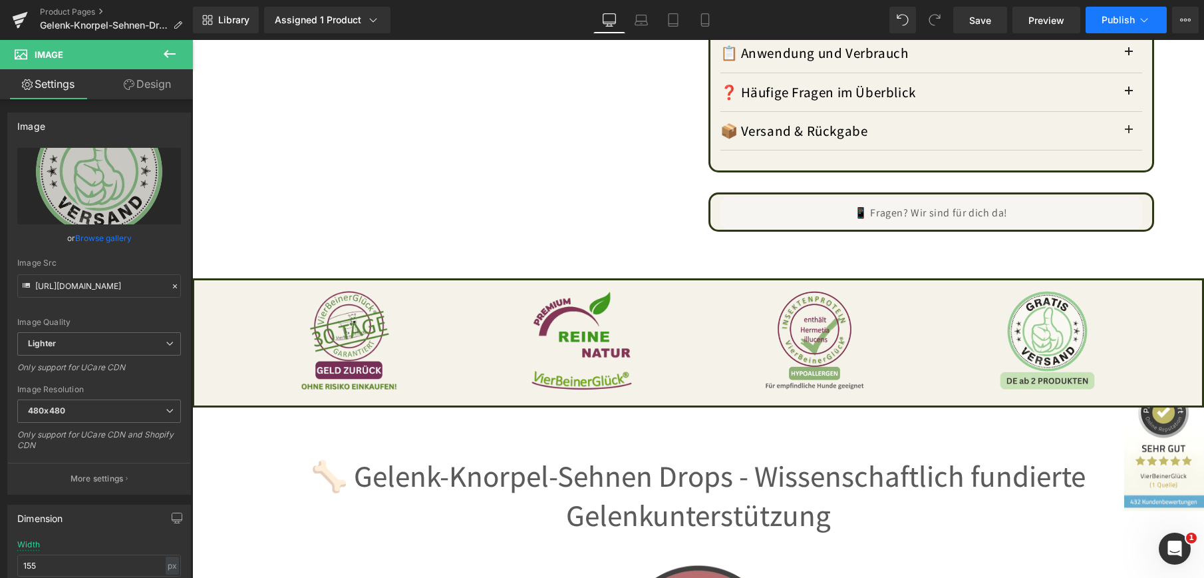
click at [1115, 15] on span "Publish" at bounding box center [1118, 20] width 33 height 11
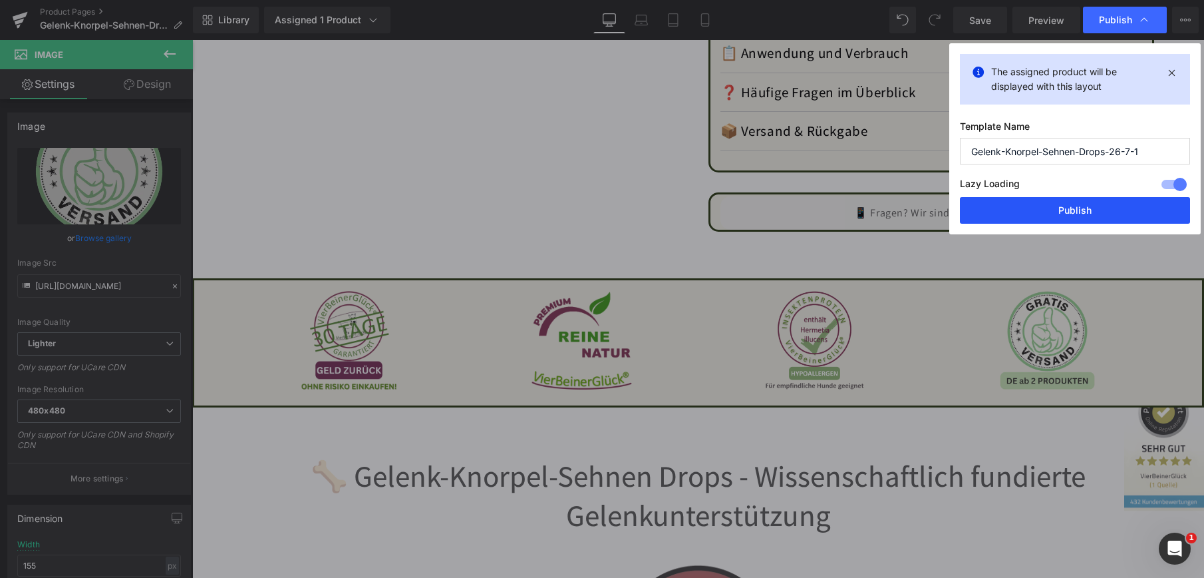
click at [1061, 203] on button "Publish" at bounding box center [1075, 210] width 230 height 27
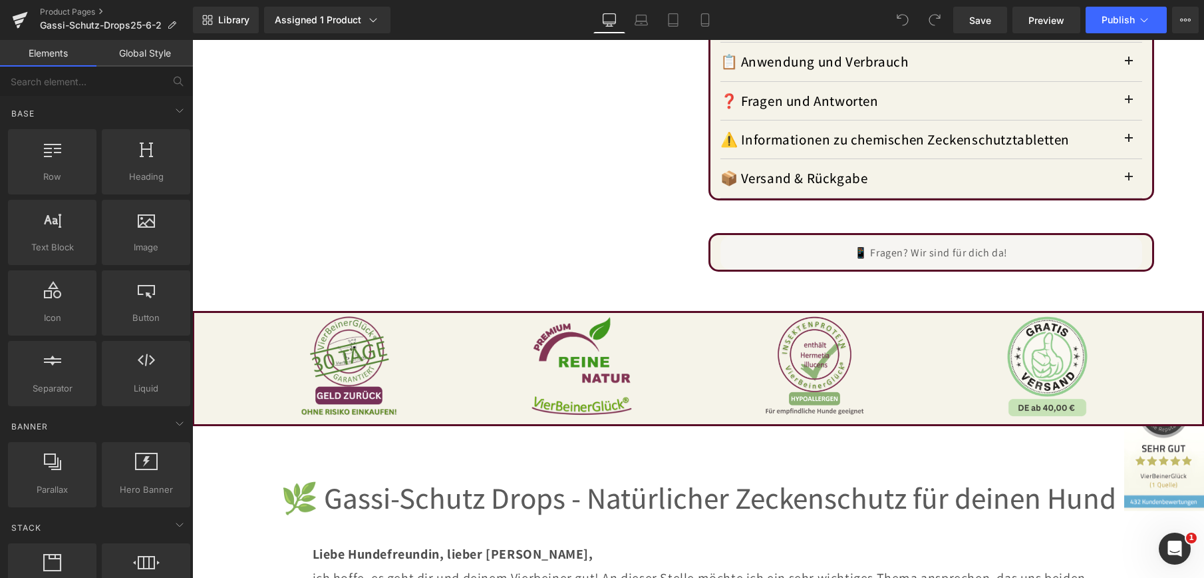
scroll to position [1464, 0]
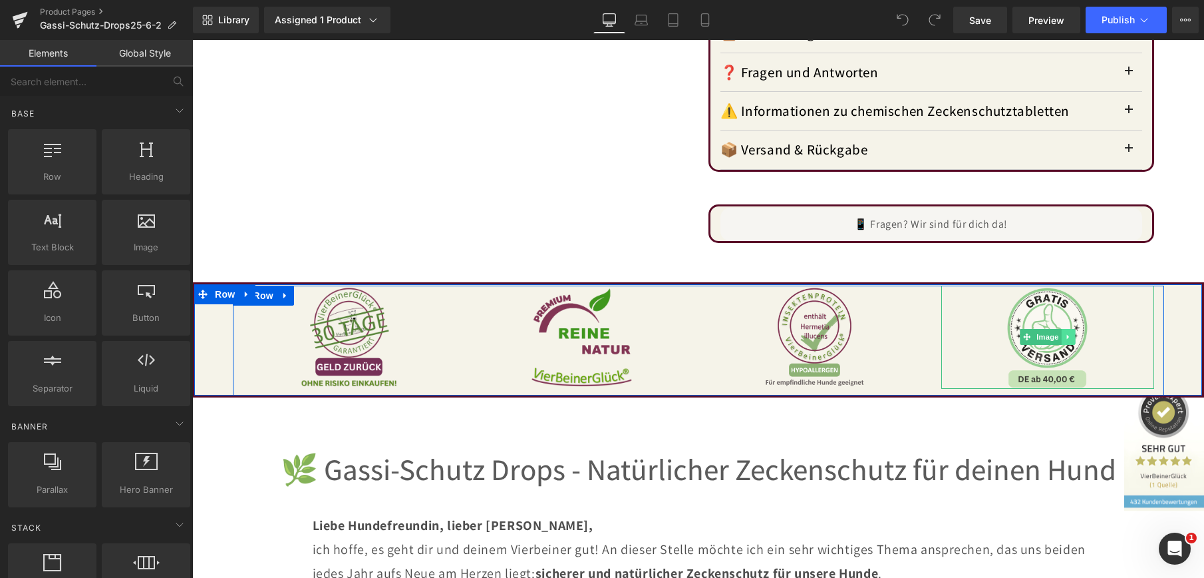
click at [1065, 333] on icon at bounding box center [1068, 337] width 7 height 8
click at [1025, 329] on link "Image" at bounding box center [1020, 337] width 41 height 16
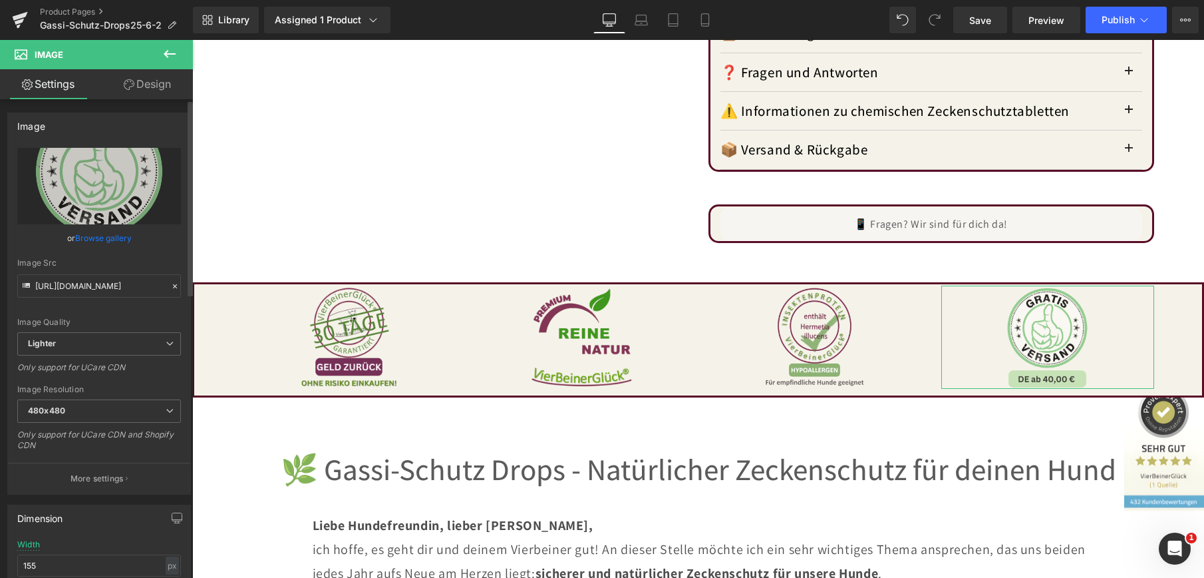
click at [122, 232] on link "Browse gallery" at bounding box center [103, 237] width 57 height 23
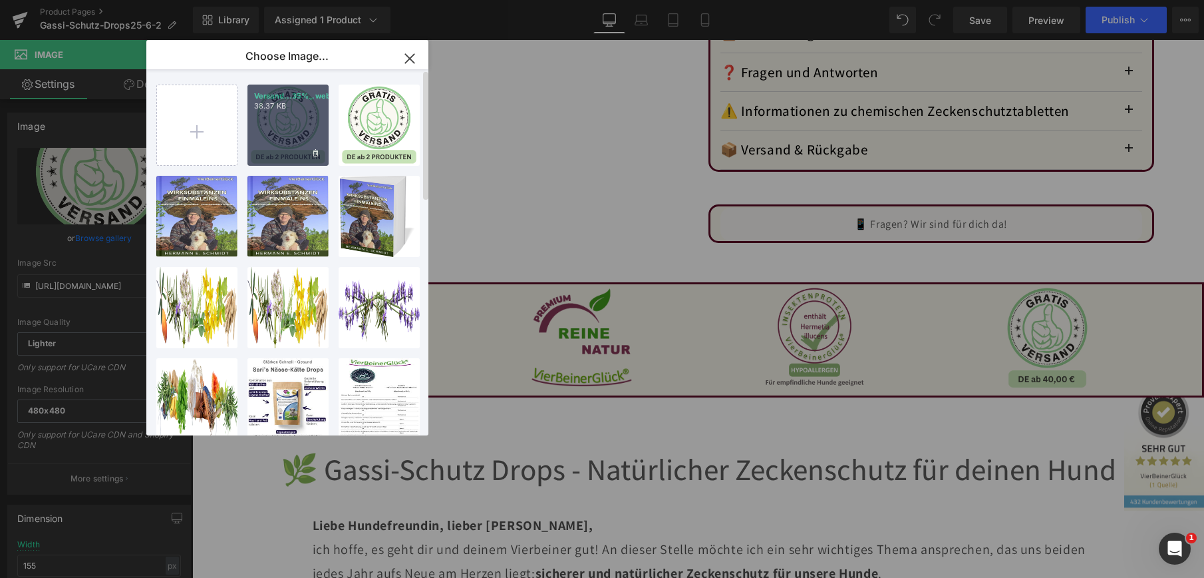
click at [298, 122] on div "Versand...35%_.webp 38.37 KB" at bounding box center [288, 125] width 81 height 81
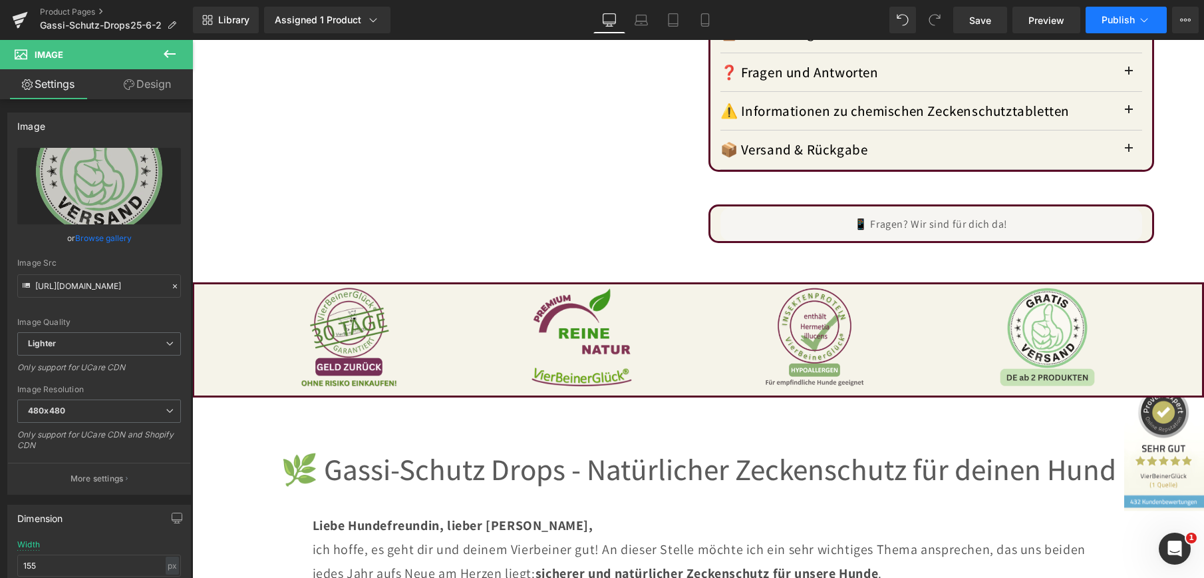
click at [1123, 13] on button "Publish" at bounding box center [1126, 20] width 81 height 27
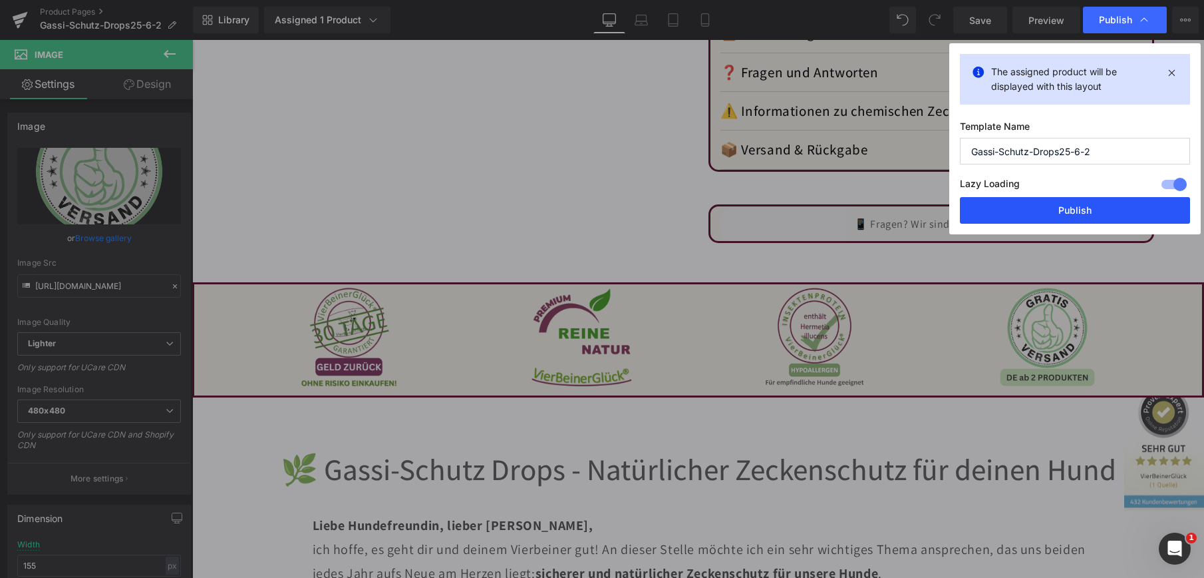
click at [1096, 200] on button "Publish" at bounding box center [1075, 210] width 230 height 27
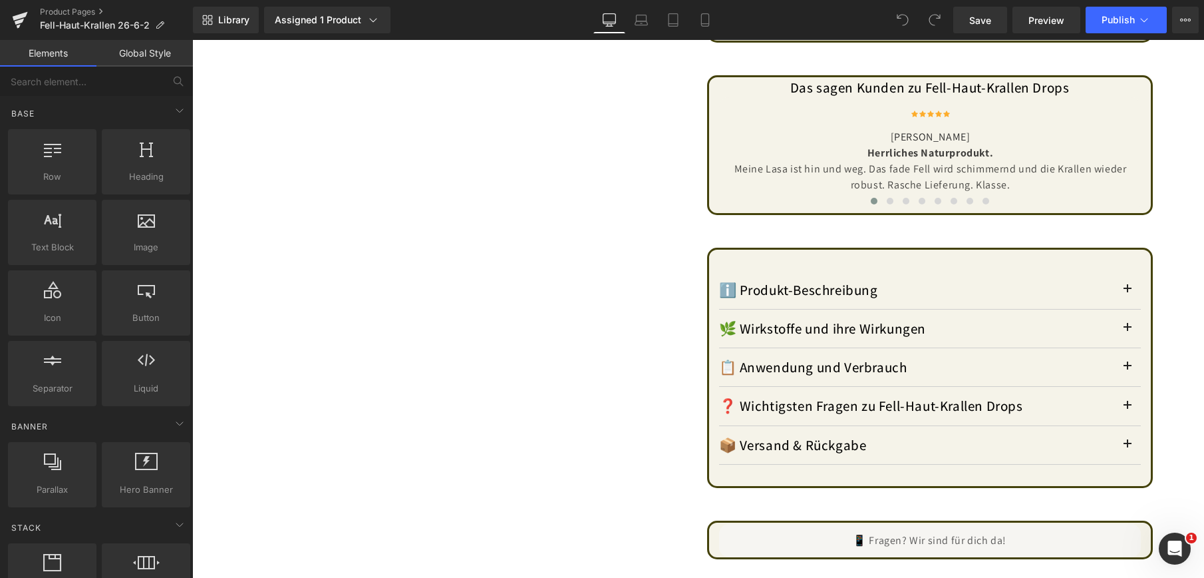
scroll to position [1397, 0]
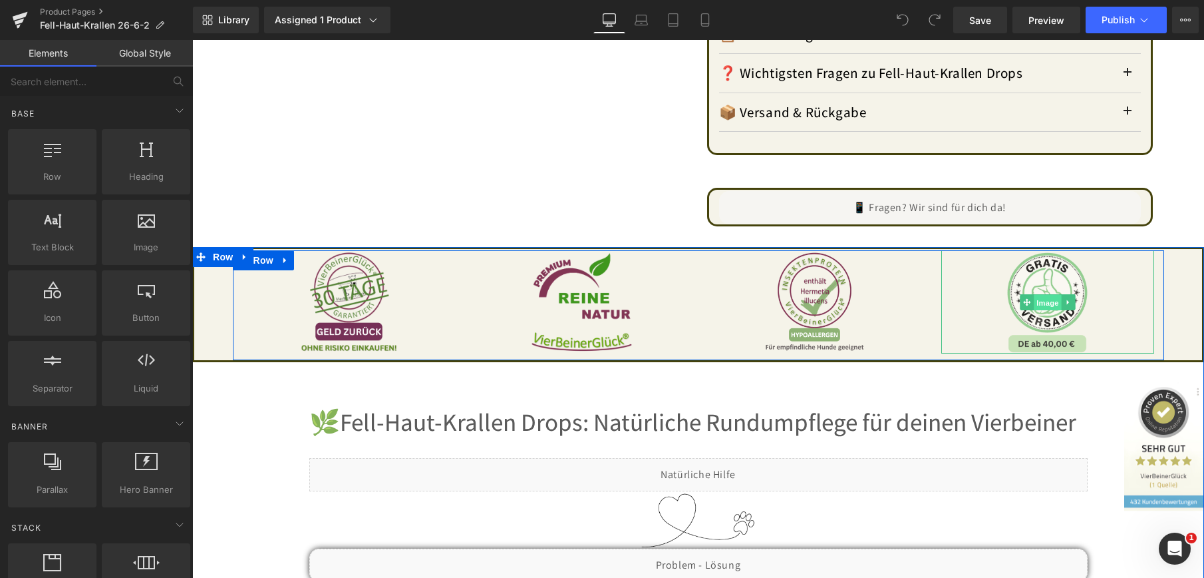
click at [1047, 310] on span "Image" at bounding box center [1048, 302] width 28 height 16
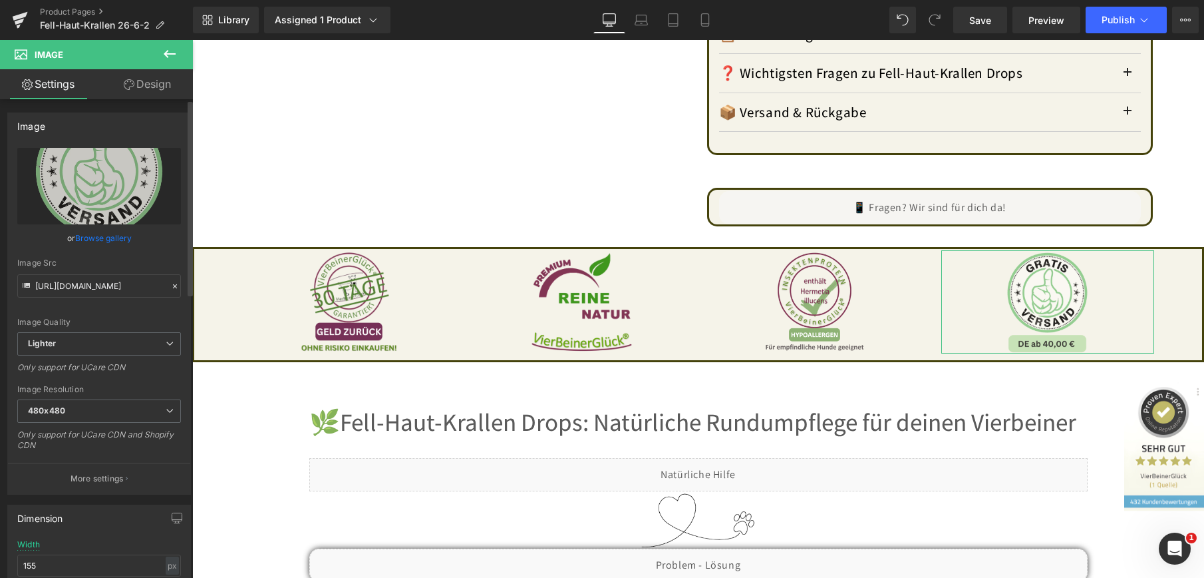
click at [91, 240] on link "Browse gallery" at bounding box center [103, 237] width 57 height 23
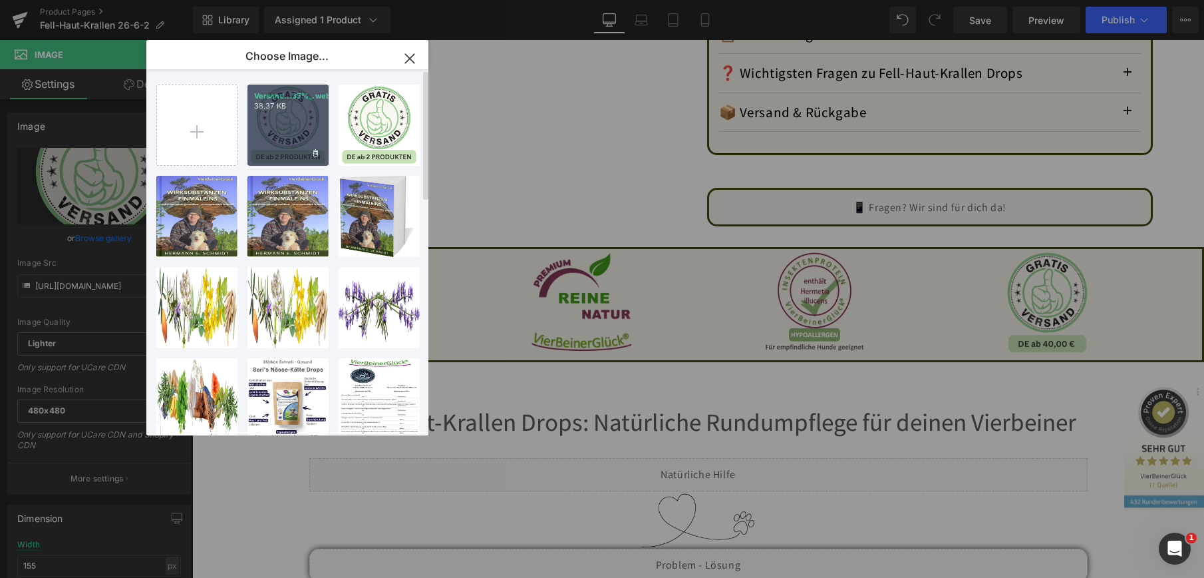
click at [277, 112] on div "Versand...35%_.webp 38.37 KB" at bounding box center [288, 125] width 81 height 81
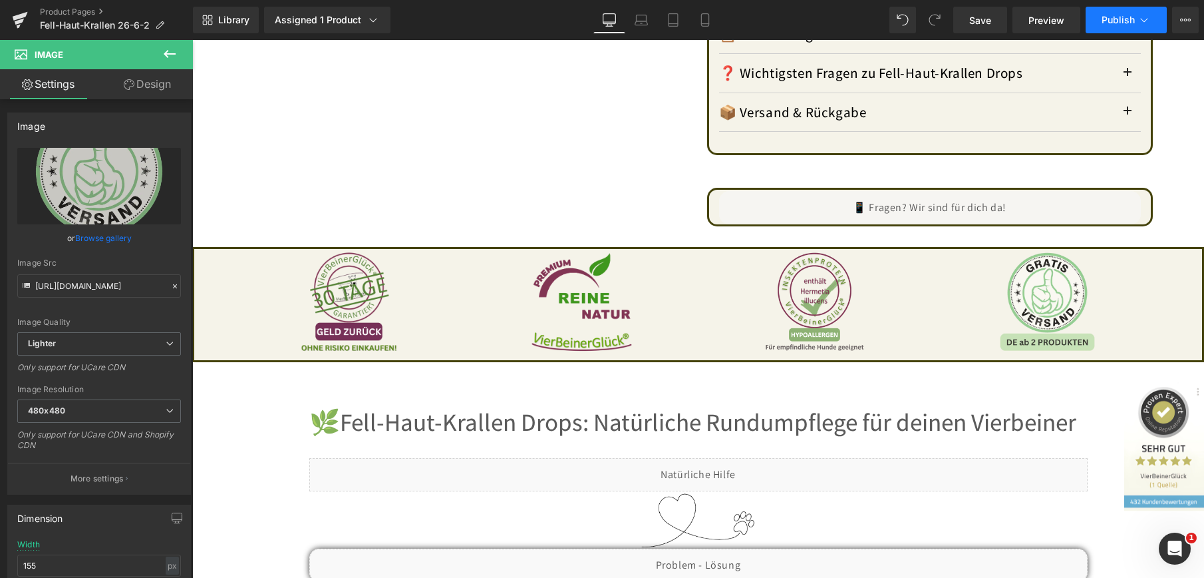
click at [1121, 19] on span "Publish" at bounding box center [1118, 20] width 33 height 11
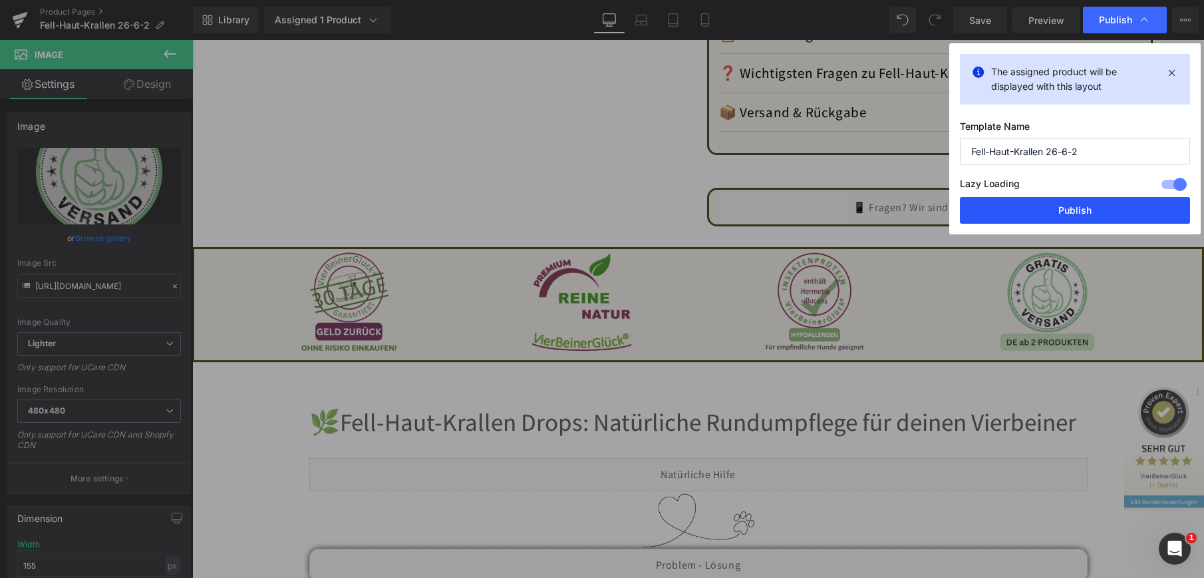
click at [1078, 204] on button "Publish" at bounding box center [1075, 210] width 230 height 27
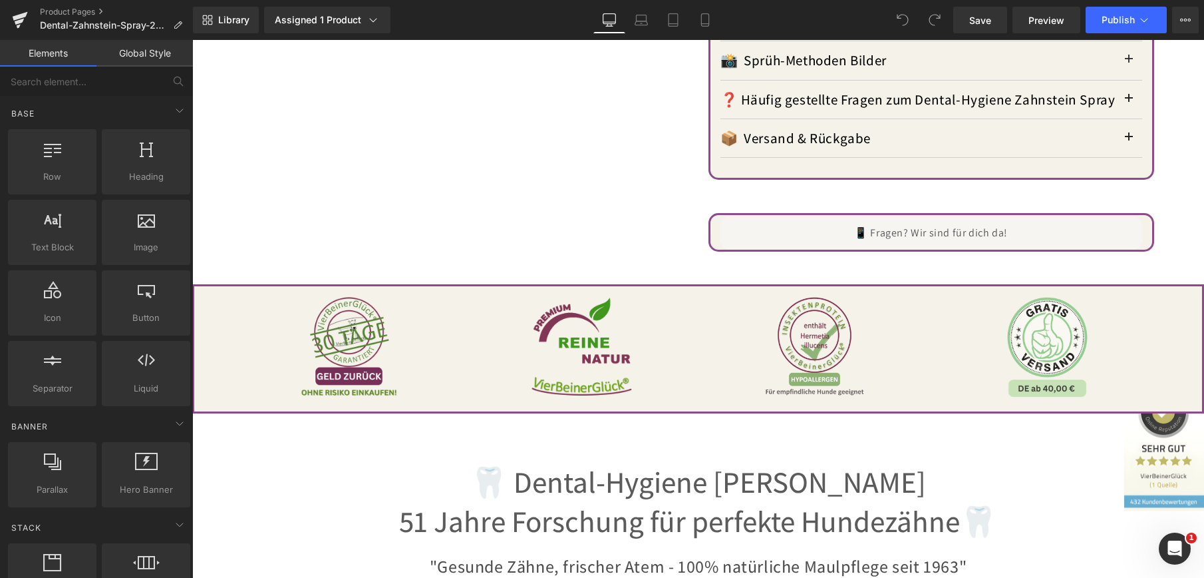
scroll to position [1531, 0]
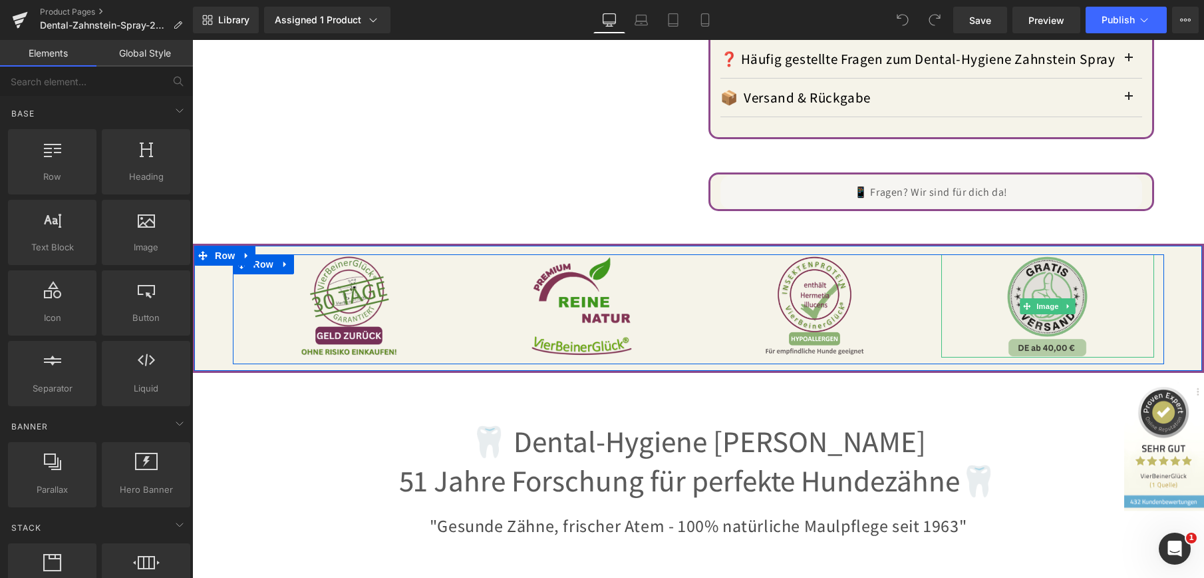
click at [1055, 285] on img at bounding box center [1047, 305] width 103 height 103
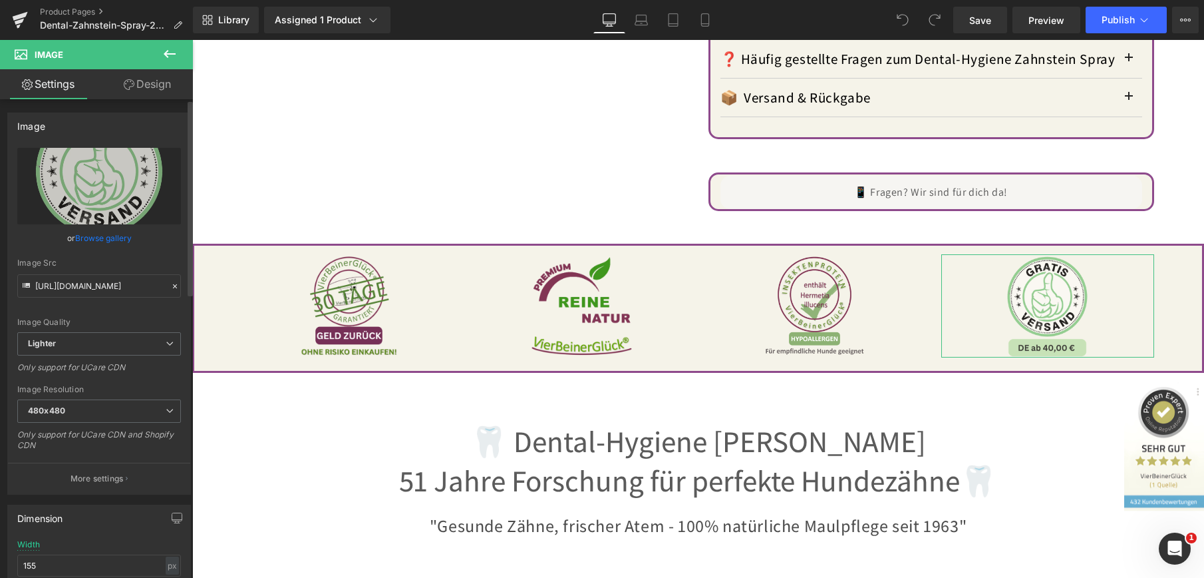
click at [89, 238] on link "Browse gallery" at bounding box center [103, 237] width 57 height 23
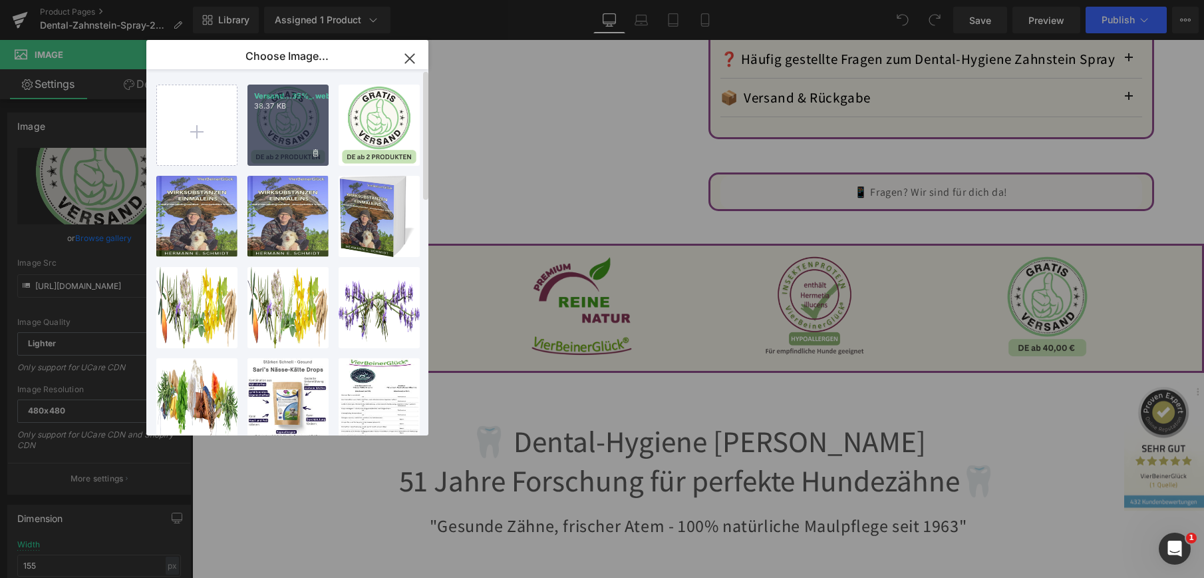
click at [282, 110] on p "38.37 KB" at bounding box center [288, 106] width 68 height 10
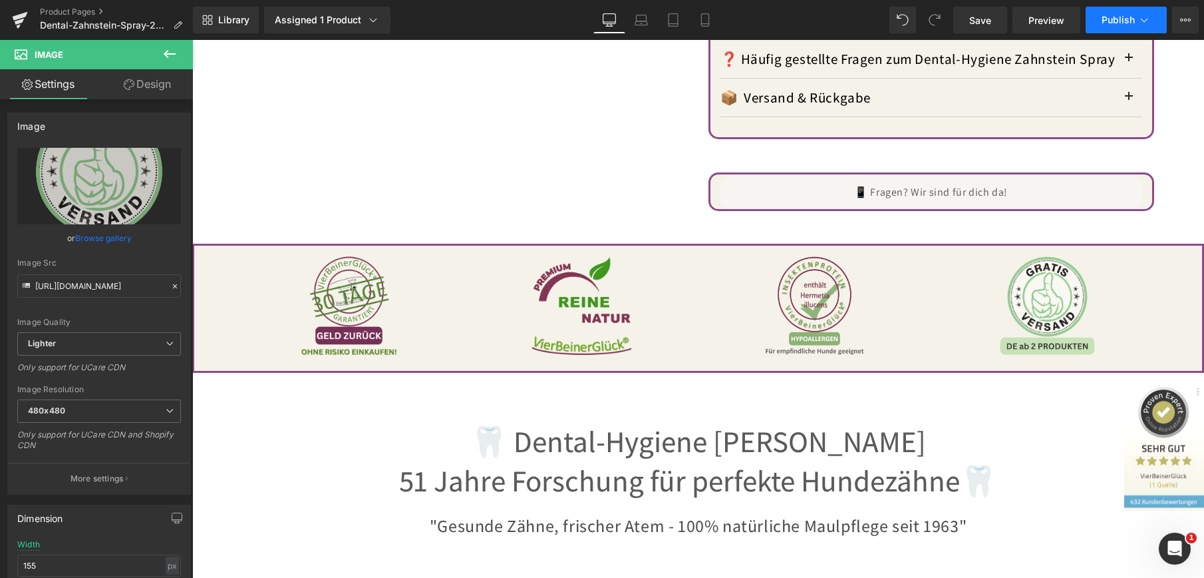
click at [1123, 24] on span "Publish" at bounding box center [1118, 20] width 33 height 11
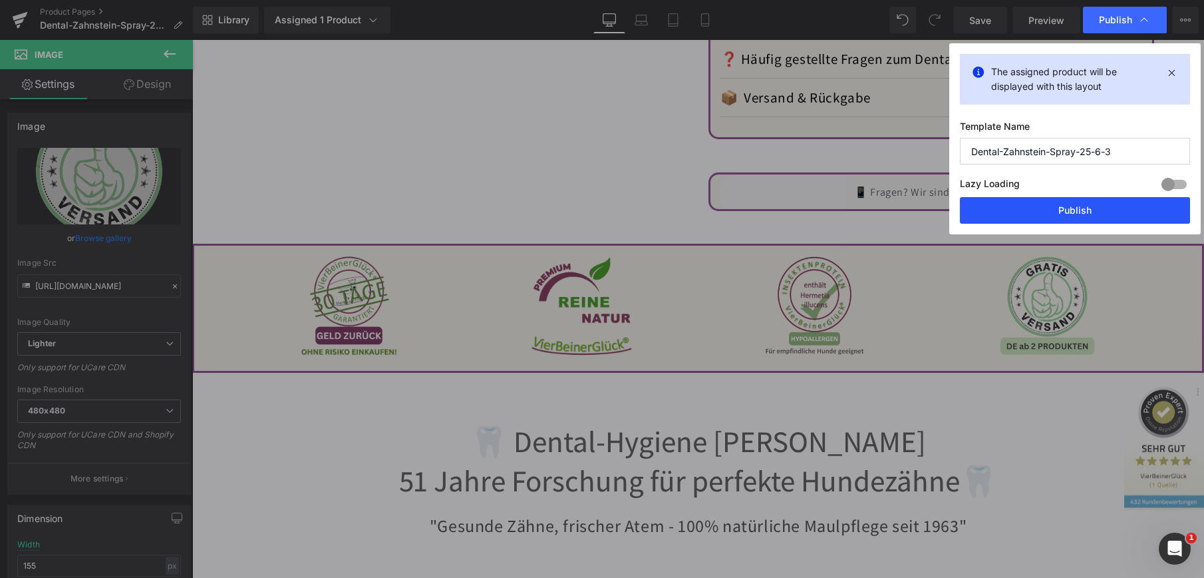
click at [1091, 212] on button "Publish" at bounding box center [1075, 210] width 230 height 27
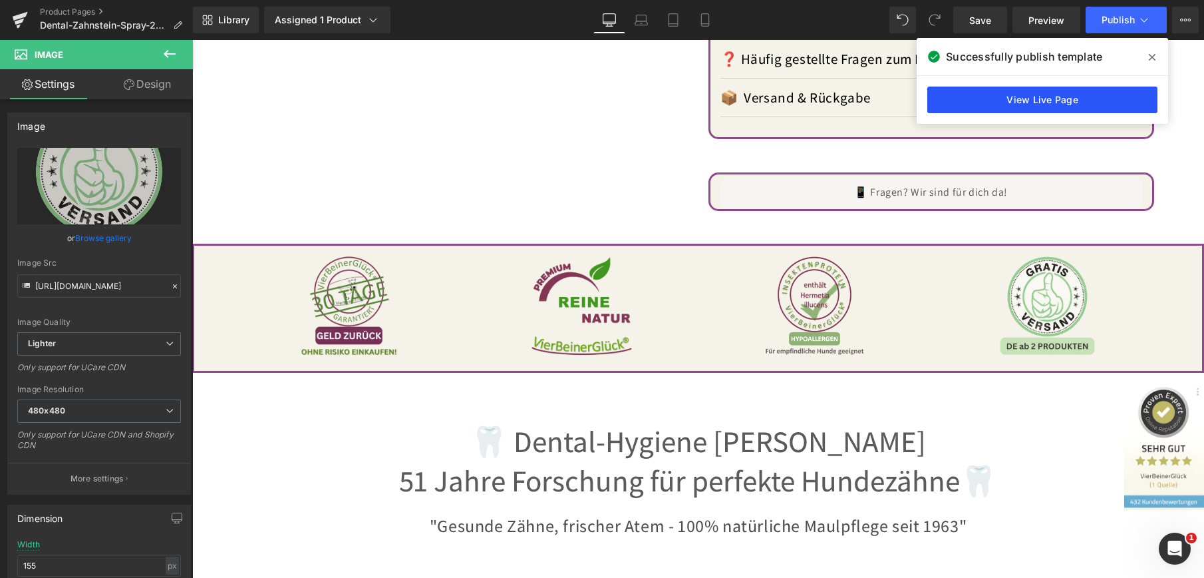
click at [989, 93] on link "View Live Page" at bounding box center [1043, 100] width 230 height 27
